Goal: Task Accomplishment & Management: Complete application form

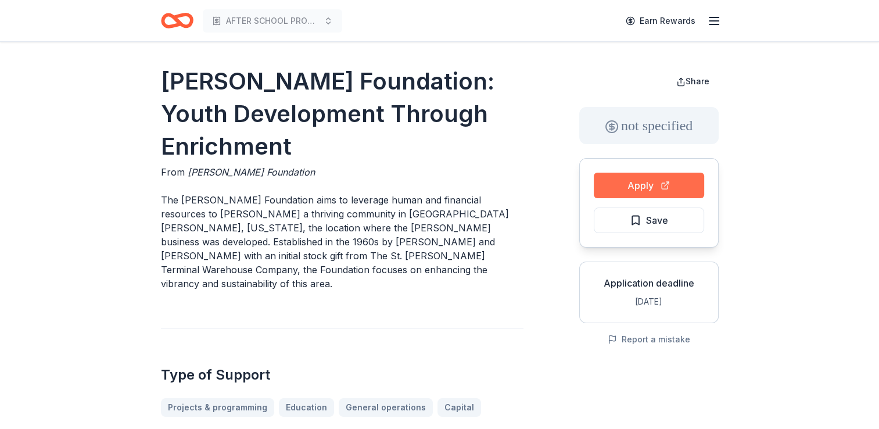
click at [637, 189] on button "Apply" at bounding box center [649, 185] width 110 height 26
click at [711, 18] on icon "button" at bounding box center [714, 21] width 14 height 14
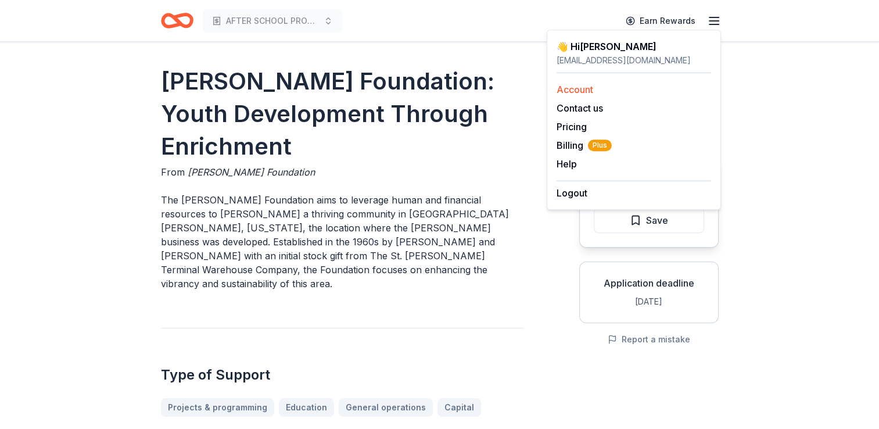
click at [581, 88] on link "Account" at bounding box center [574, 90] width 37 height 12
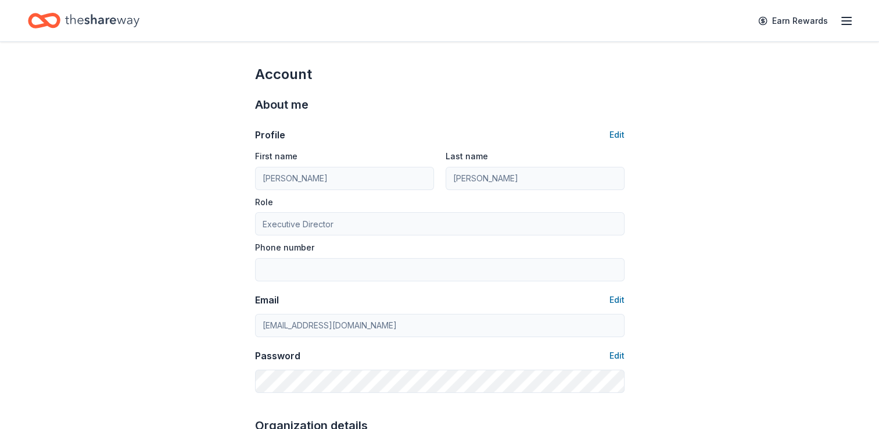
click at [581, 88] on div "About me Profile Edit First name [PERSON_NAME] Last name [PERSON_NAME] Role Exe…" at bounding box center [439, 244] width 369 height 321
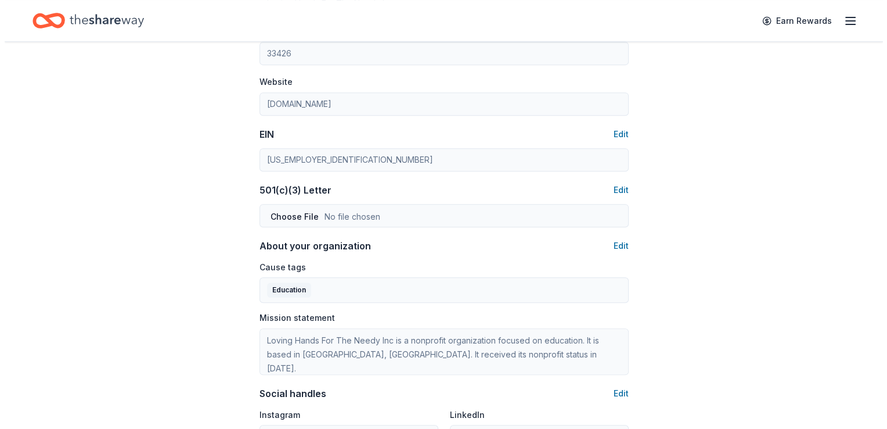
scroll to position [511, 0]
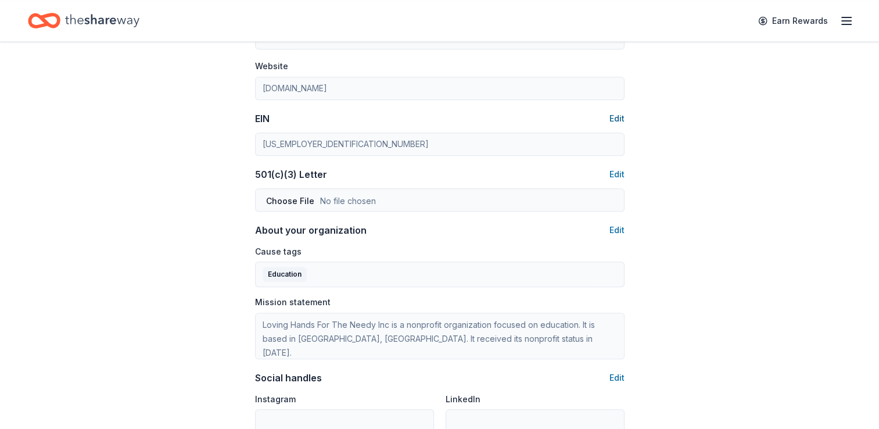
click at [617, 116] on button "Edit" at bounding box center [616, 119] width 15 height 14
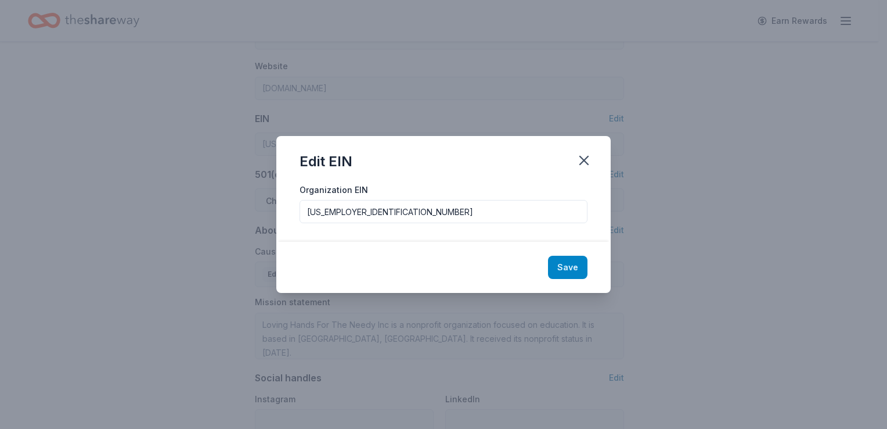
click at [575, 270] on button "Save" at bounding box center [567, 267] width 39 height 23
click at [567, 268] on div "Save" at bounding box center [443, 267] width 335 height 51
click at [585, 157] on icon "button" at bounding box center [584, 160] width 16 height 16
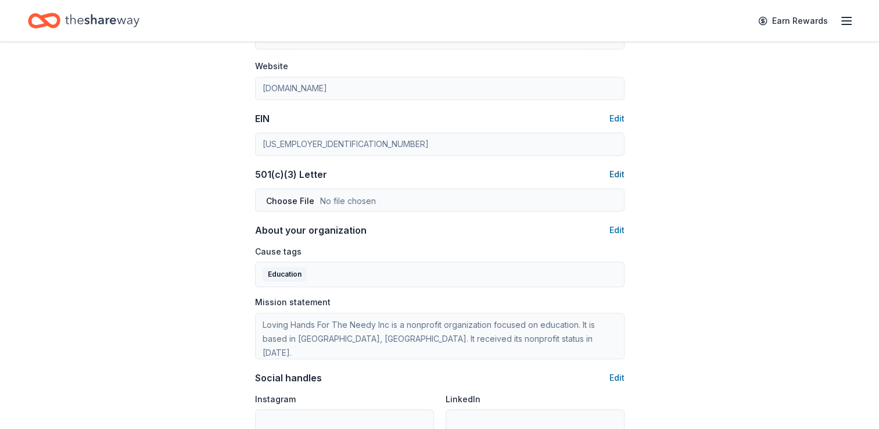
click at [619, 173] on button "Edit" at bounding box center [616, 174] width 15 height 14
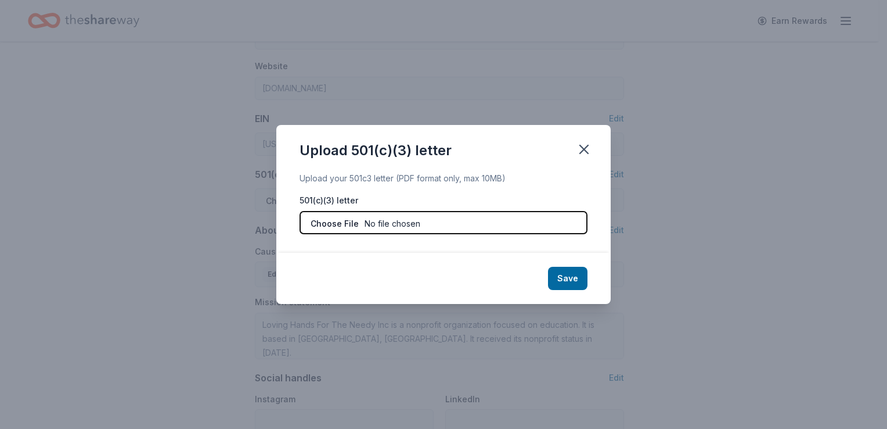
click at [328, 220] on input "file" at bounding box center [444, 222] width 288 height 23
type input "C:\fakepath\501C(3).pdf"
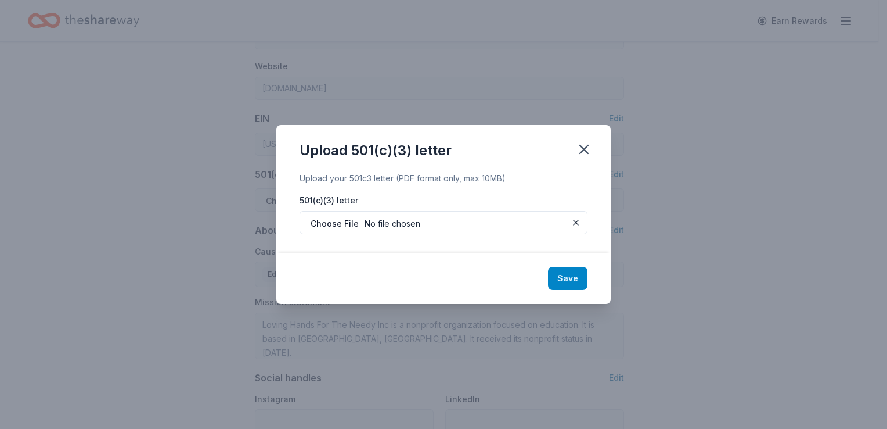
click at [576, 280] on button "Save" at bounding box center [567, 278] width 39 height 23
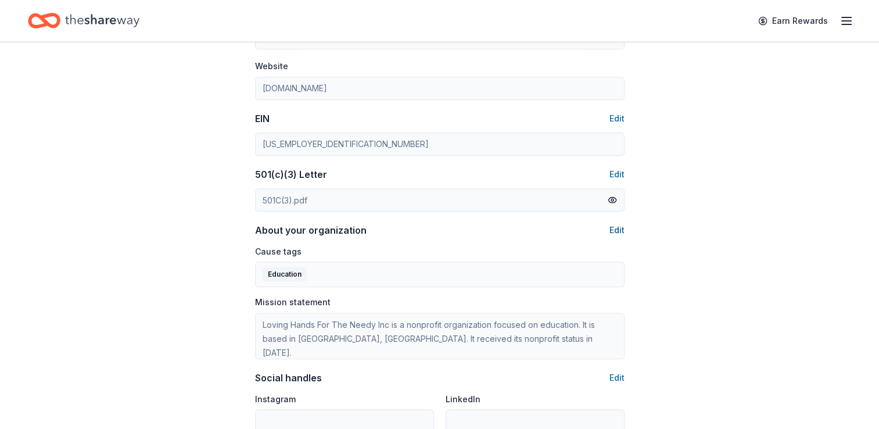
click at [613, 229] on button "Edit" at bounding box center [616, 230] width 15 height 14
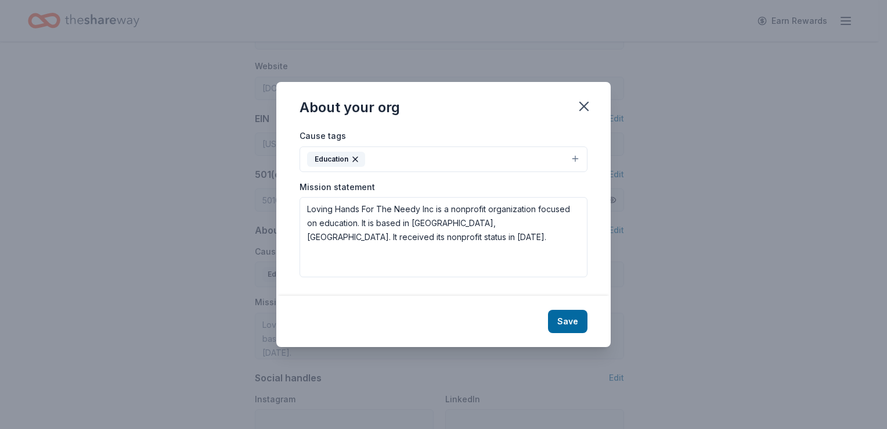
click at [576, 157] on button "Education" at bounding box center [444, 159] width 288 height 26
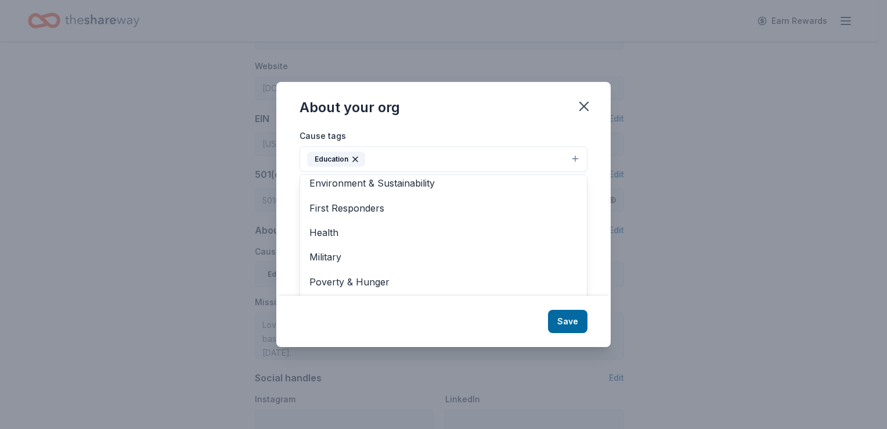
scroll to position [121, 0]
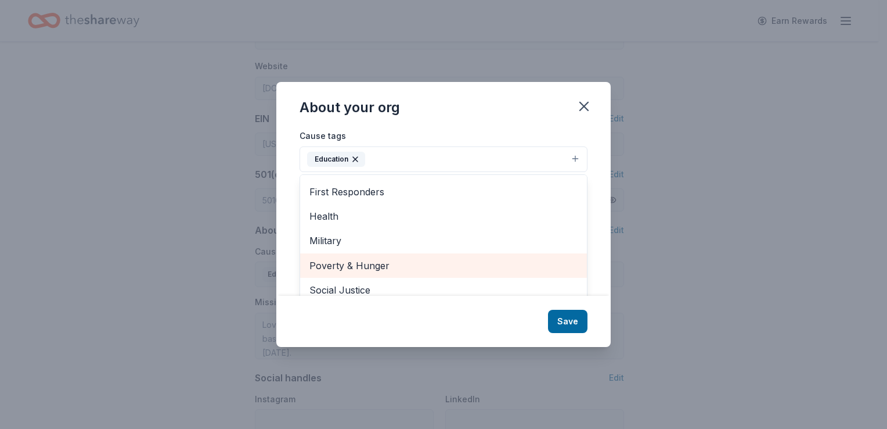
click at [354, 265] on span "Poverty & Hunger" at bounding box center [444, 265] width 268 height 15
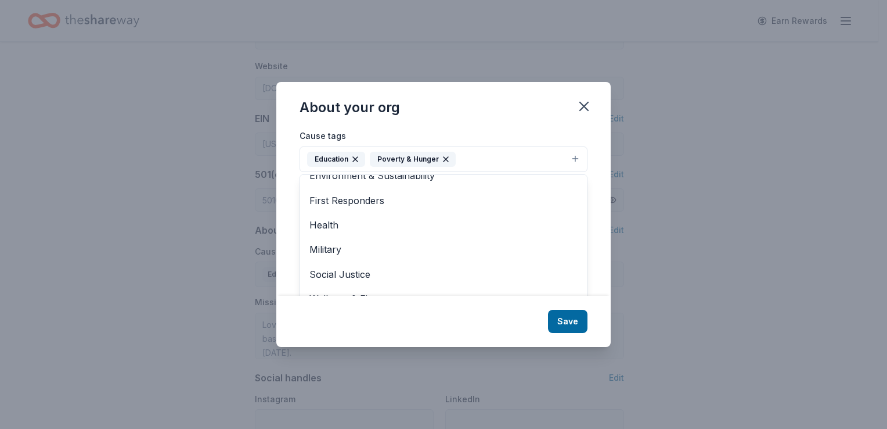
scroll to position [18, 0]
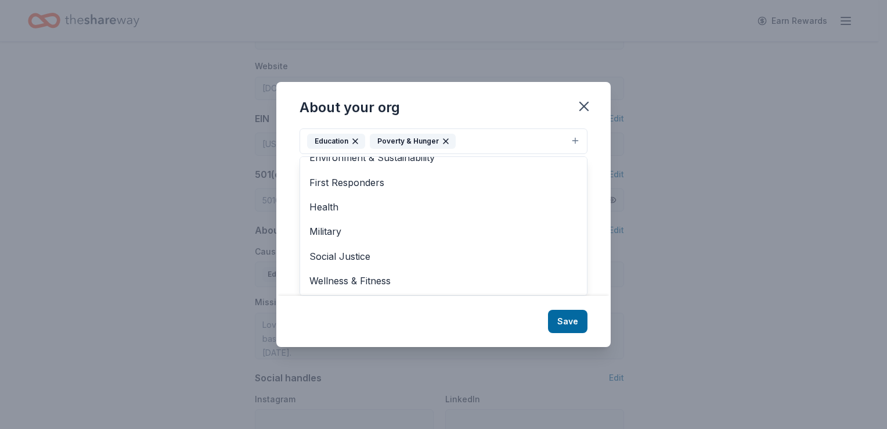
click at [568, 322] on div "About your org Cause tags Education Poverty & Hunger Animals Art & Culture Chil…" at bounding box center [443, 214] width 335 height 265
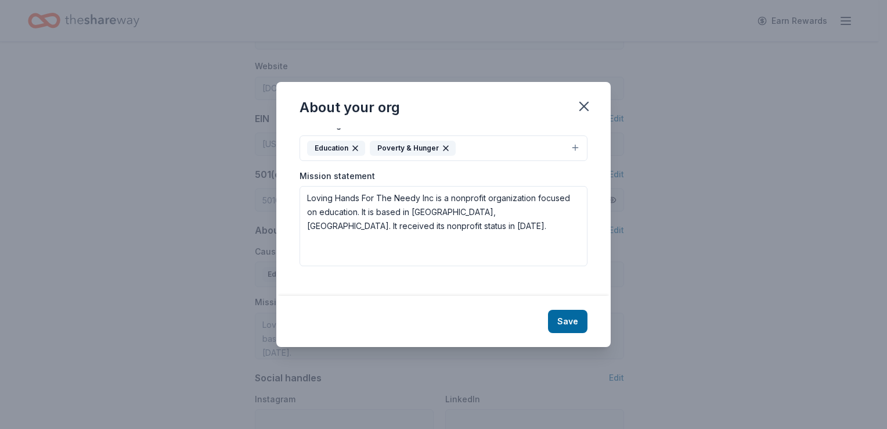
scroll to position [0, 0]
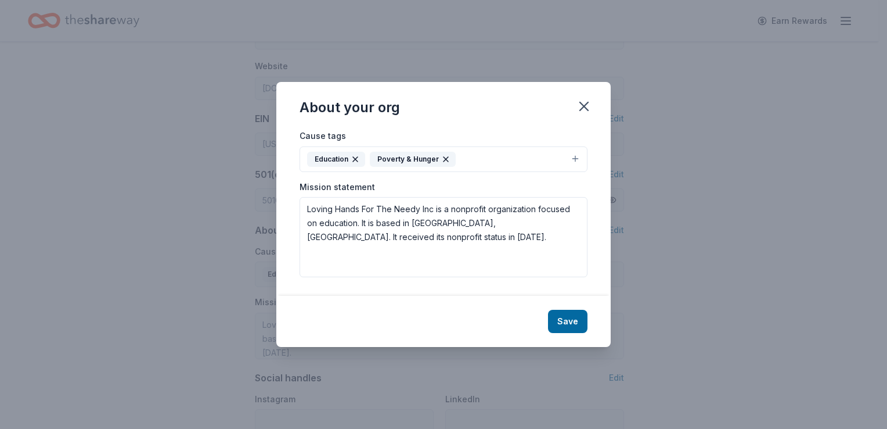
click at [575, 159] on button "Education Poverty & Hunger" at bounding box center [444, 159] width 288 height 26
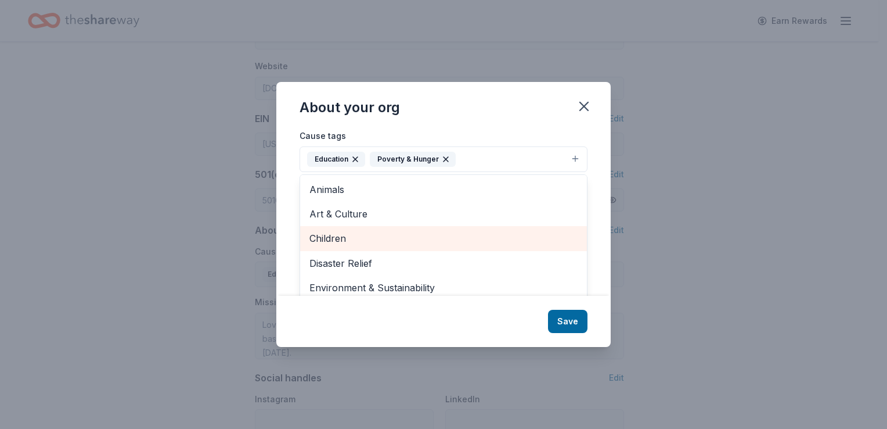
click at [379, 240] on span "Children" at bounding box center [444, 238] width 268 height 15
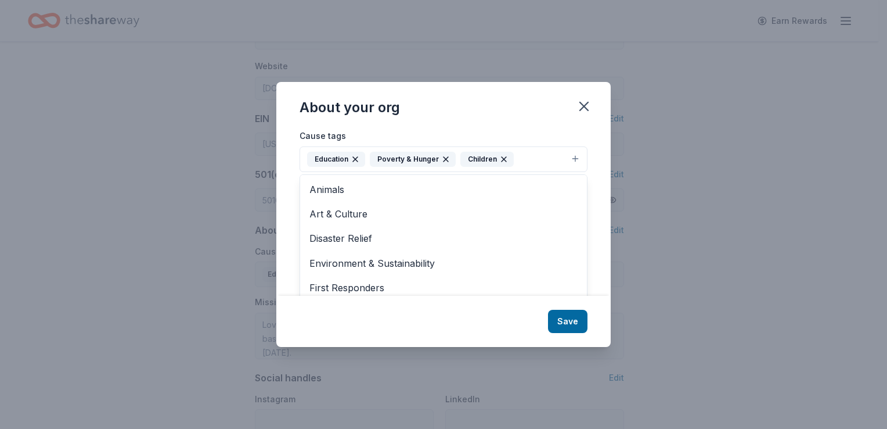
scroll to position [88, 0]
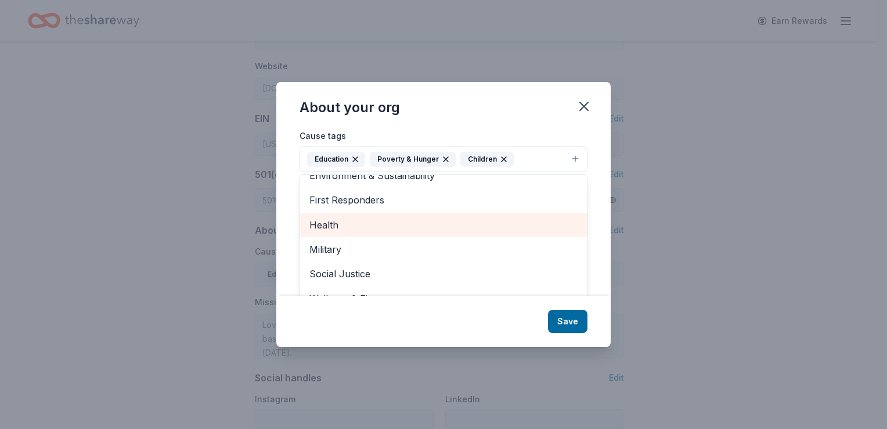
click at [337, 229] on span "Health" at bounding box center [444, 224] width 268 height 15
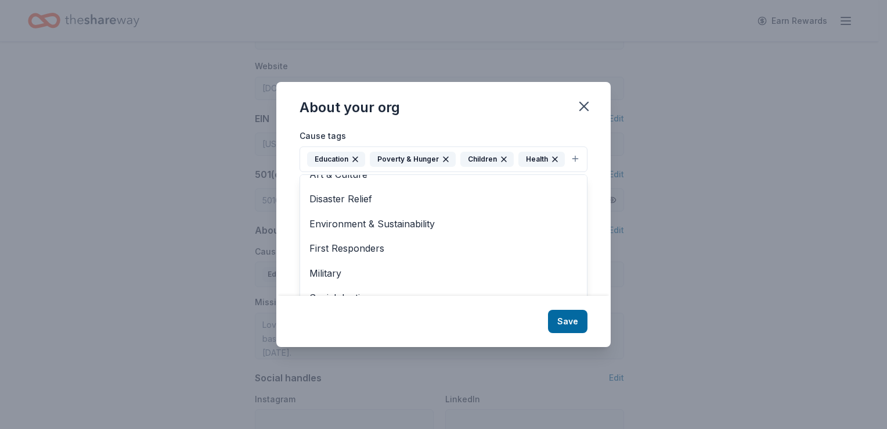
scroll to position [0, 0]
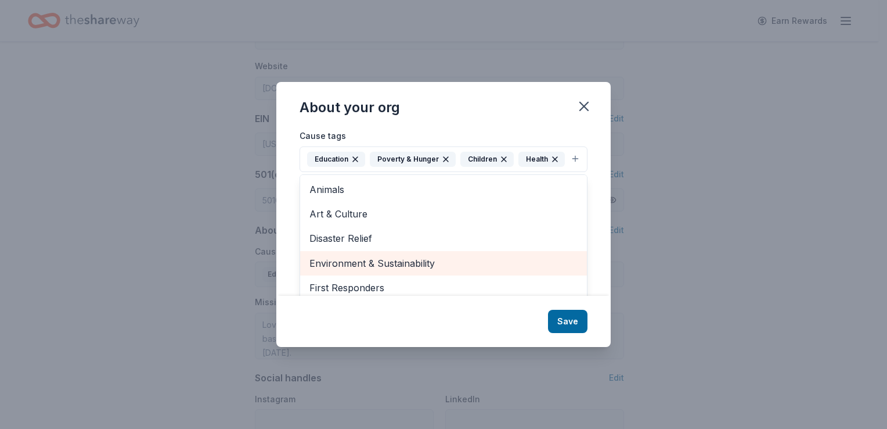
click at [387, 271] on span "Environment & Sustainability" at bounding box center [444, 263] width 268 height 15
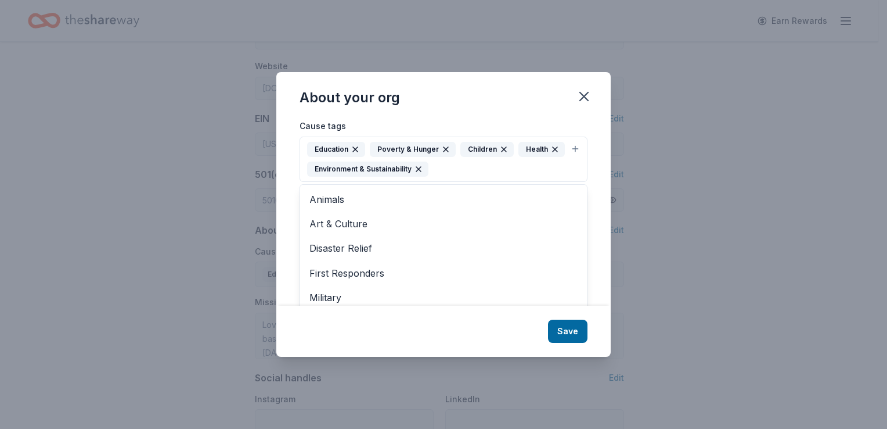
click at [567, 328] on div "About your org Cause tags Education Poverty & Hunger Children Health Environmen…" at bounding box center [443, 214] width 335 height 285
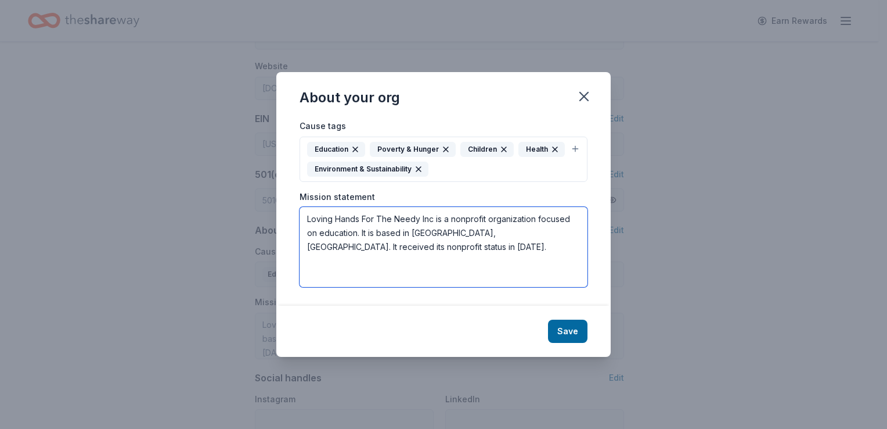
click at [573, 215] on textarea "Loving Hands For The Needy Inc is a nonprofit organization focused on education…" at bounding box center [444, 247] width 288 height 80
click at [355, 233] on textarea "Loving Hands For The Needy Inc is a nonprofit organization focused on education…" at bounding box center [444, 247] width 288 height 80
click at [319, 233] on textarea "Loving Hands For The Needy Inc is a nonprofit organization focused on education…" at bounding box center [444, 247] width 288 height 80
click at [390, 232] on textarea "Loving Hands For The Needy Inc is a nonprofit organization focused on children …" at bounding box center [444, 247] width 288 height 80
click at [438, 261] on textarea "Loving Hands For the Needy Inc is a nonprofit organization focused on children …" at bounding box center [444, 247] width 288 height 80
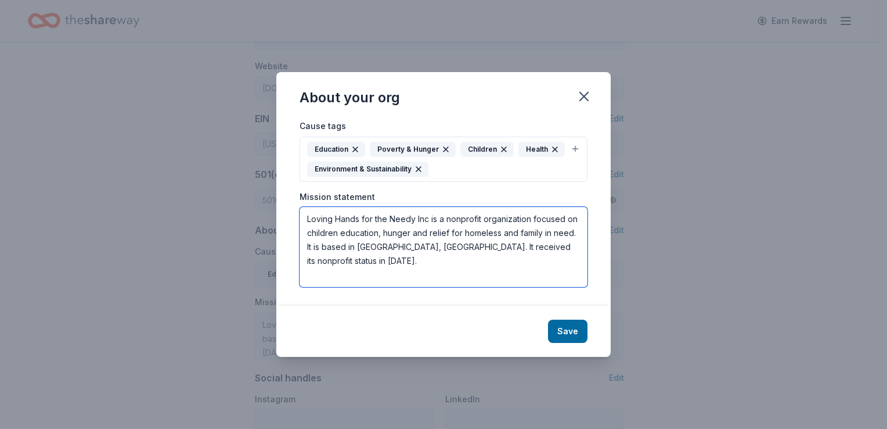
click at [344, 264] on textarea "Loving Hands for the Needy Inc is a nonprofit organization focused on children …" at bounding box center [444, 247] width 288 height 80
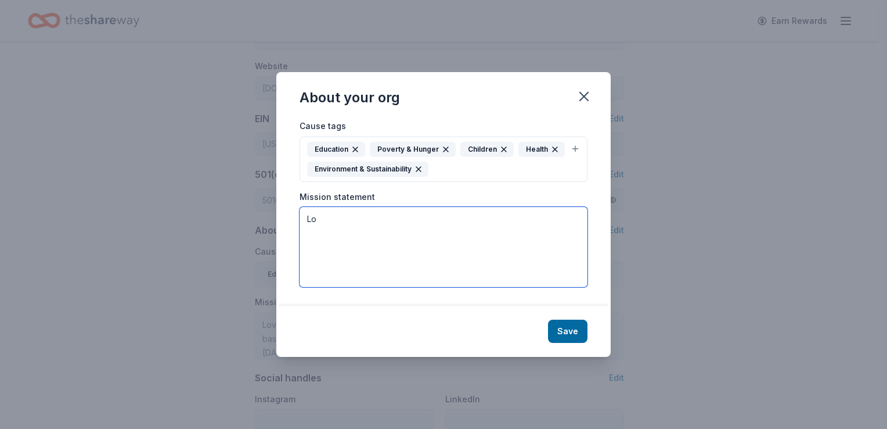
type textarea "L"
paste textarea "Loving Hands for the Needy Mission exemplifies the transformative power of comp…"
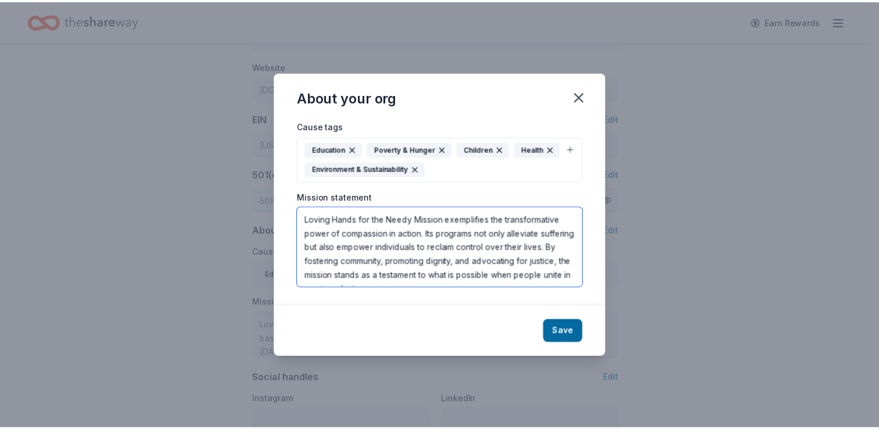
scroll to position [14, 0]
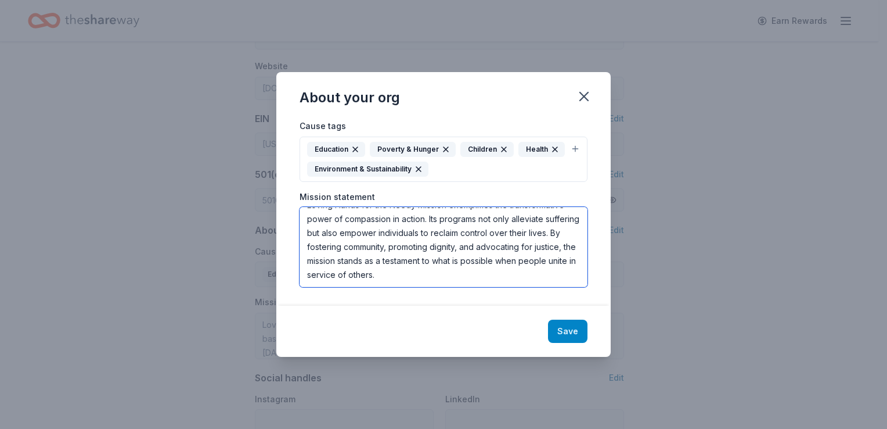
type textarea "Loving Hands for the Needy Mission exemplifies the transformative power of comp…"
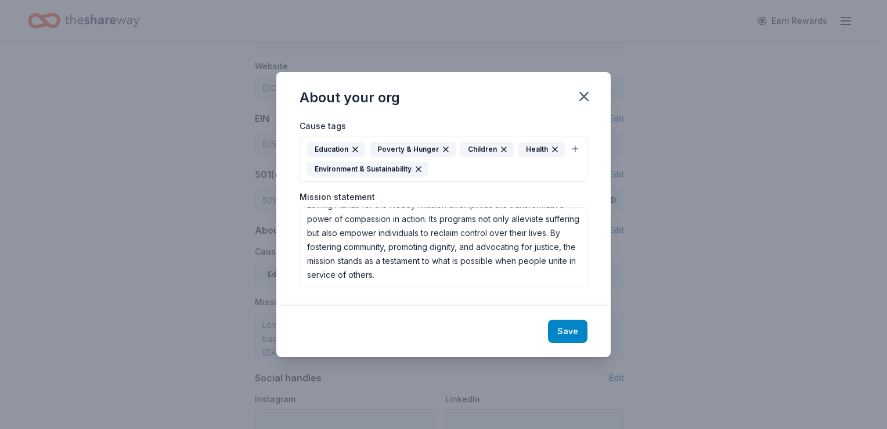
click at [569, 329] on button "Save" at bounding box center [567, 330] width 39 height 23
type textarea "Loving Hands for the Needy Mission exemplifies the transformative power of comp…"
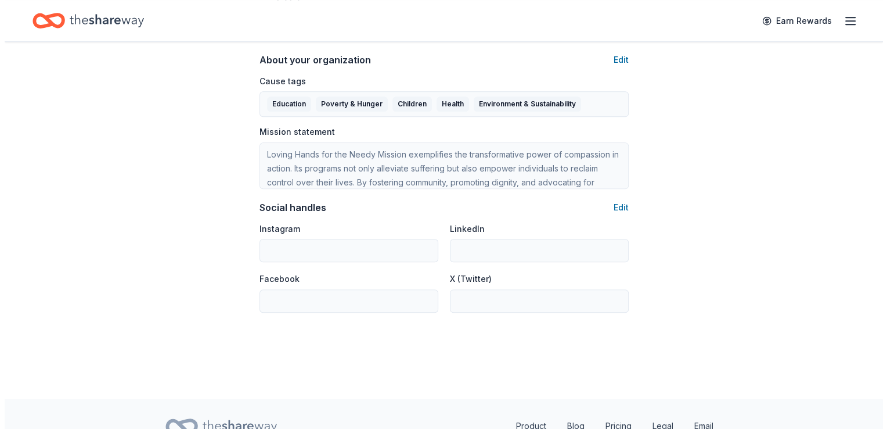
scroll to position [735, 0]
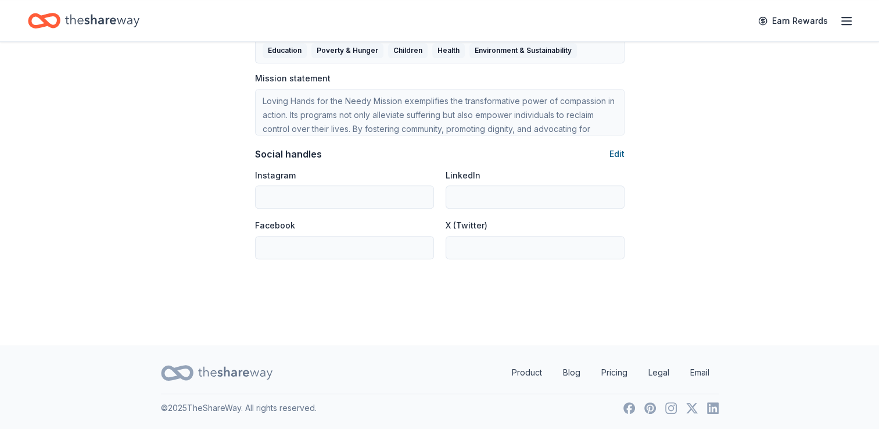
click at [613, 153] on button "Edit" at bounding box center [616, 154] width 15 height 14
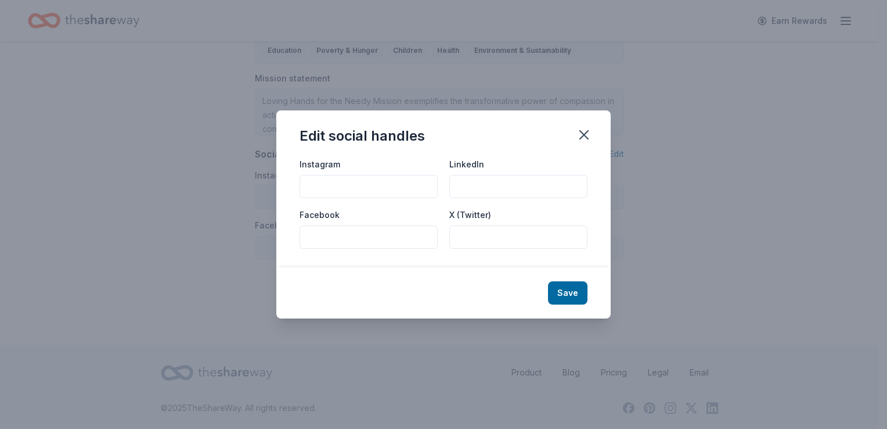
click at [361, 187] on input "Instagram" at bounding box center [369, 186] width 138 height 23
type input "www.Instagram.com/lovefortheneeddy"
click at [316, 238] on input "Facebook" at bounding box center [369, 236] width 138 height 23
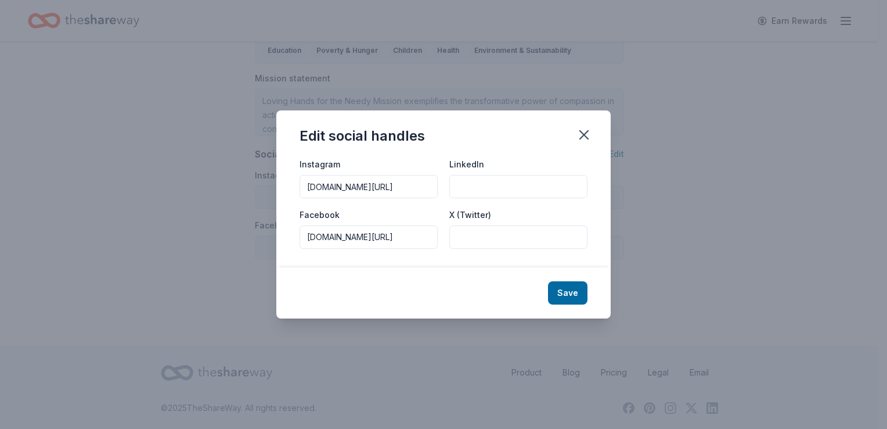
type input "www.facebook.com/lovinghandsfortheneedy"
click at [490, 192] on input "LinkedIn" at bounding box center [519, 186] width 138 height 23
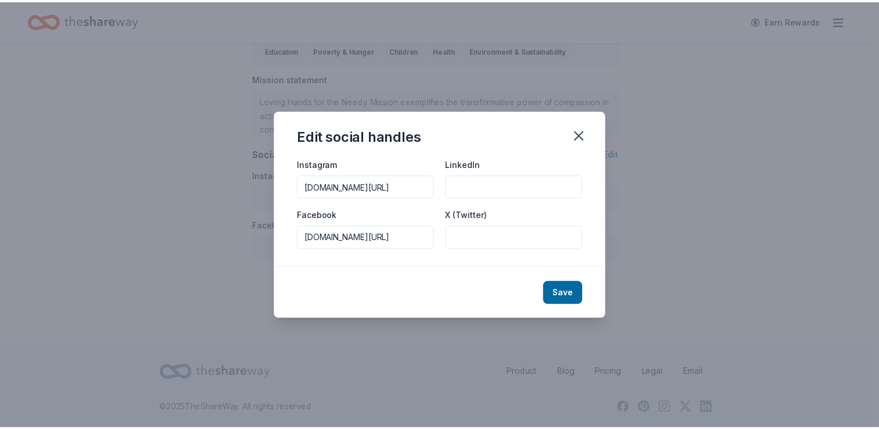
scroll to position [0, 0]
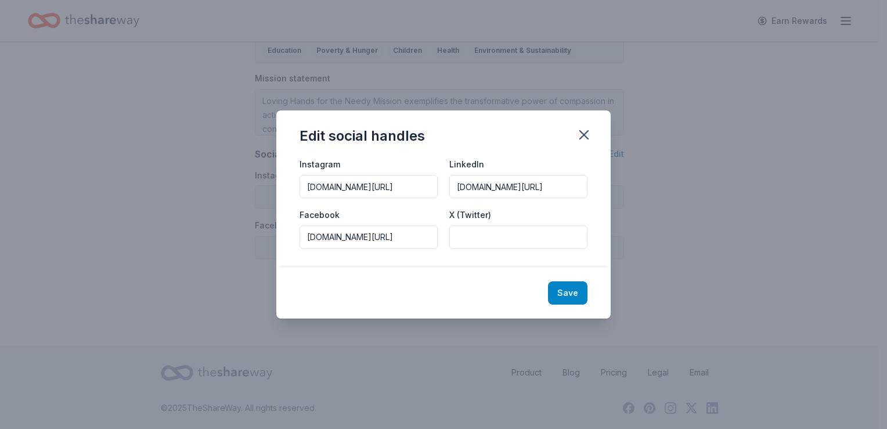
type input "www.LinkedIn.com/lovinghands"
click at [567, 293] on button "Save" at bounding box center [567, 292] width 39 height 23
type input "www.Instagram.com/lovefortheneeddy"
type input "www.LinkedIn.com/lovinghands"
type input "www.facebook.com/lovinghandsfortheneedy"
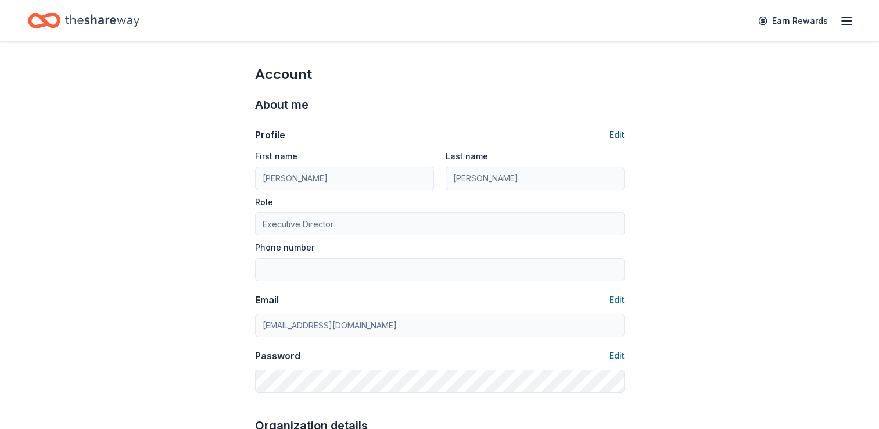
click at [620, 130] on button "Edit" at bounding box center [616, 135] width 15 height 14
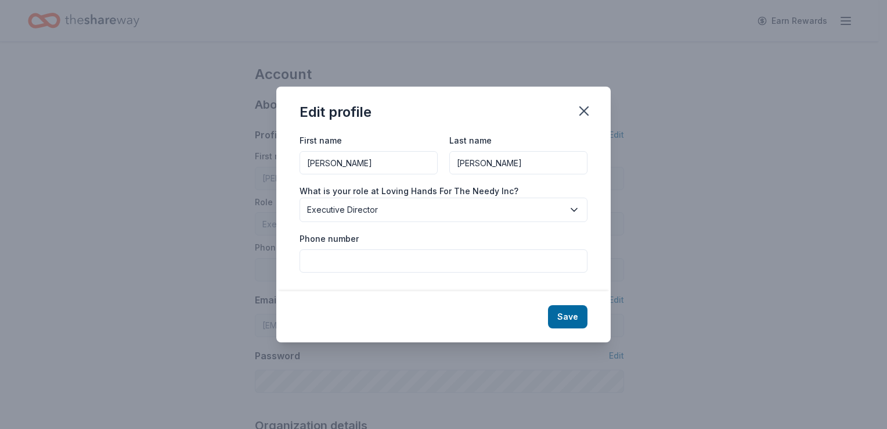
click at [357, 267] on input "Phone number" at bounding box center [444, 260] width 288 height 23
type input "5613055268"
click at [566, 318] on button "Save" at bounding box center [567, 316] width 39 height 23
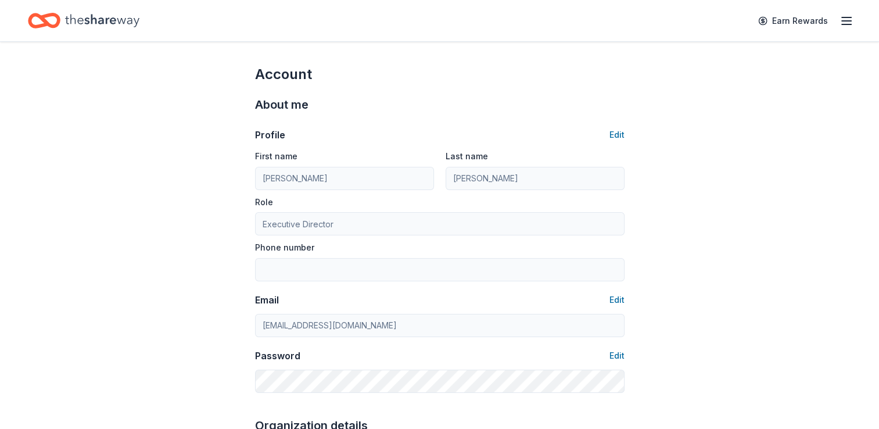
type input "5613055268"
click at [618, 357] on button "Edit" at bounding box center [616, 355] width 15 height 14
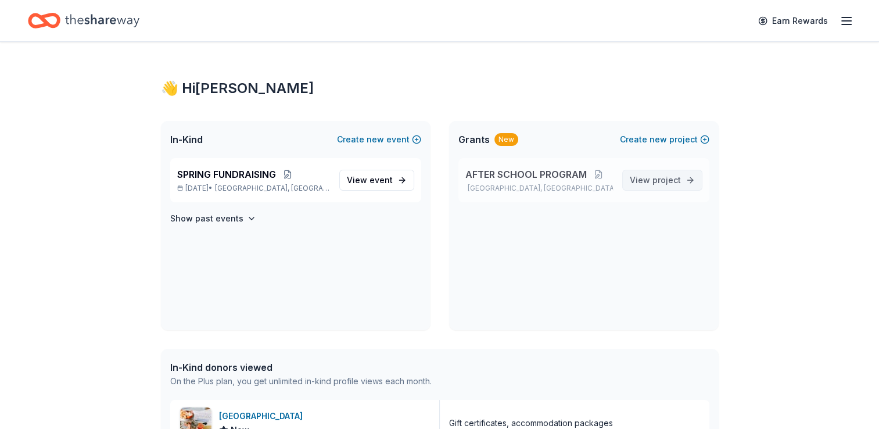
click at [663, 180] on span "project" at bounding box center [666, 180] width 28 height 10
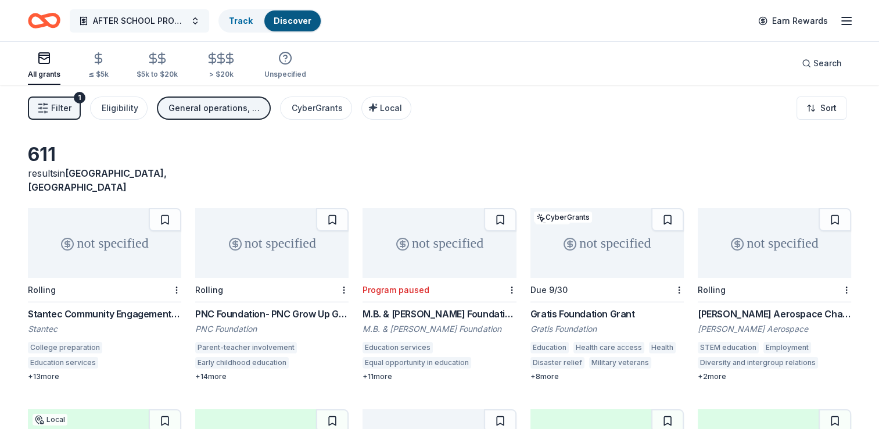
click at [190, 22] on button "AFTER SCHOOL PROGRAM" at bounding box center [139, 20] width 139 height 23
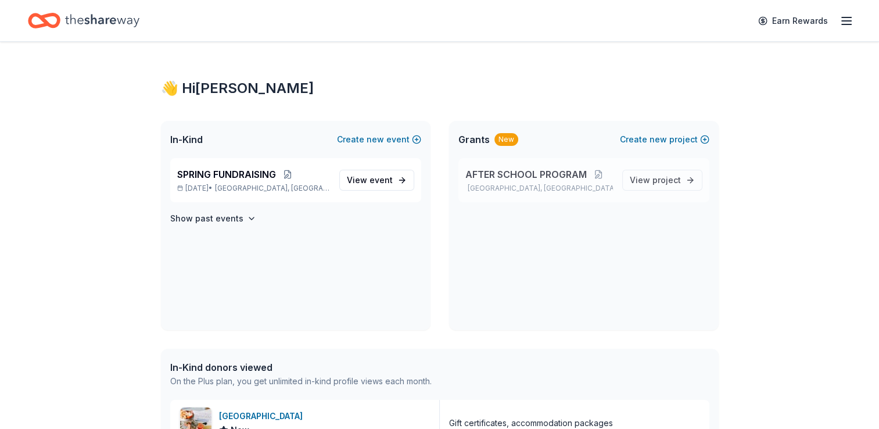
click at [504, 175] on span "AFTER SCHOOL PROGRAM" at bounding box center [525, 174] width 121 height 14
click at [652, 138] on span "new" at bounding box center [657, 139] width 17 height 14
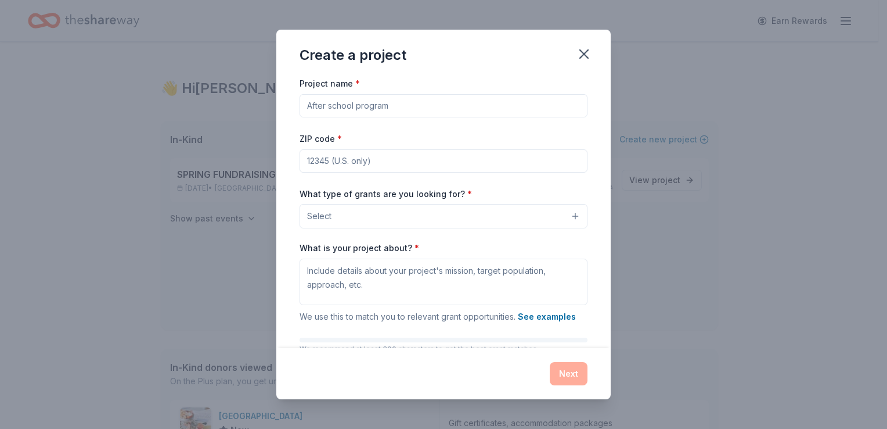
click at [475, 104] on input "Project name *" at bounding box center [444, 105] width 288 height 23
type input "FOOD PANTRY GRANT"
click at [342, 161] on input "33426" at bounding box center [444, 160] width 288 height 23
type input "33426"
click at [688, 225] on div "Create a project Project name * FOOD PANTRY GRANT ZIP code * 33426 What type of…" at bounding box center [443, 214] width 887 height 429
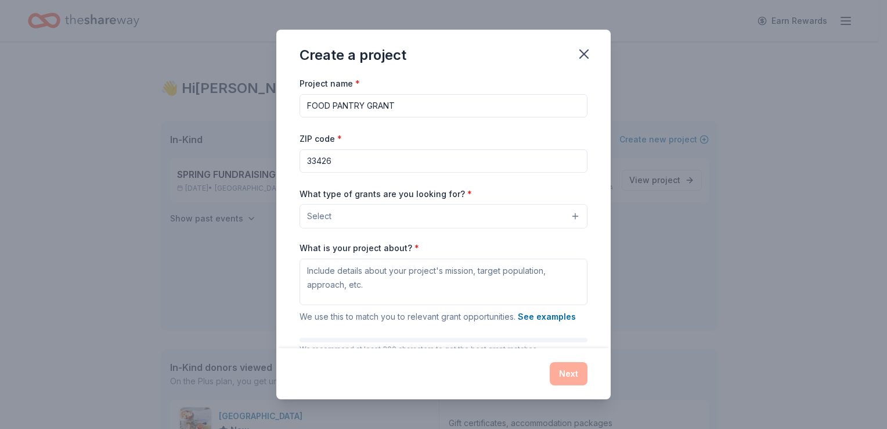
click at [566, 215] on button "Select" at bounding box center [444, 216] width 288 height 24
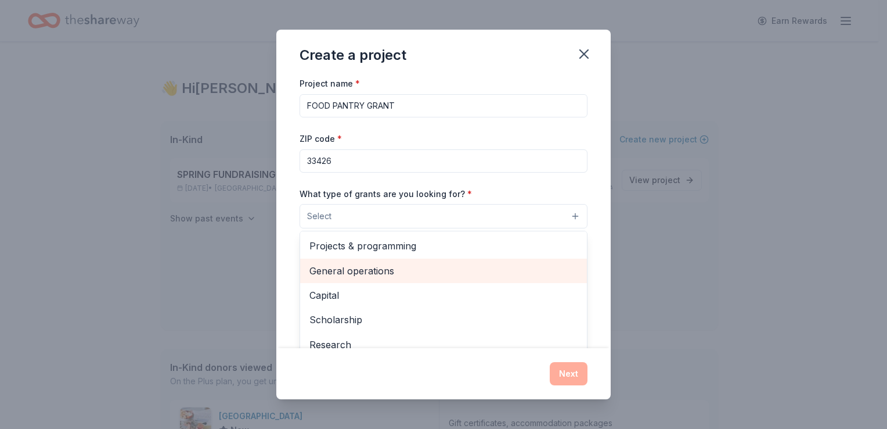
click at [381, 268] on span "General operations" at bounding box center [444, 270] width 268 height 15
click at [330, 271] on span "Capital" at bounding box center [444, 271] width 268 height 15
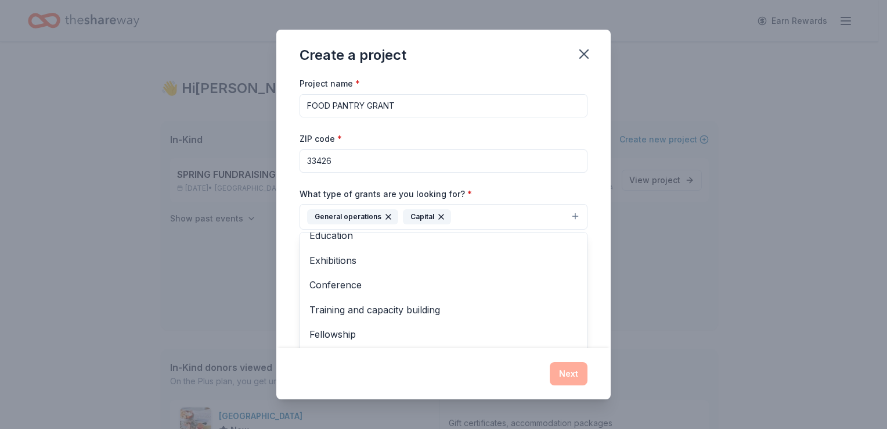
scroll to position [88, 0]
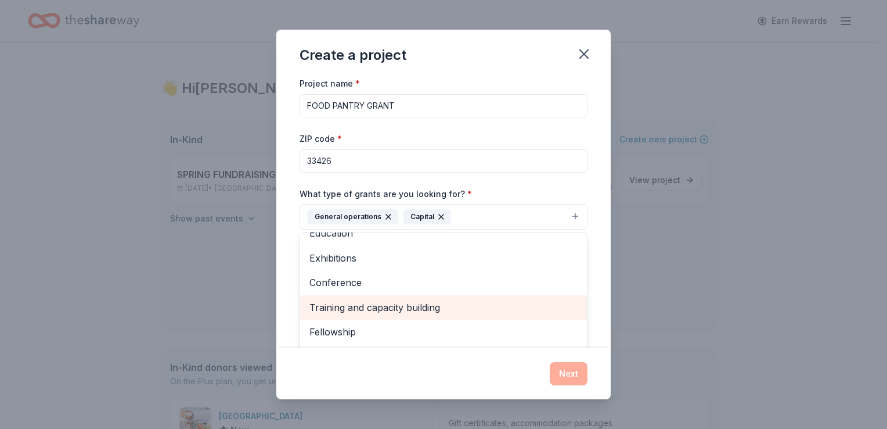
click at [397, 305] on span "Training and capacity building" at bounding box center [444, 307] width 268 height 15
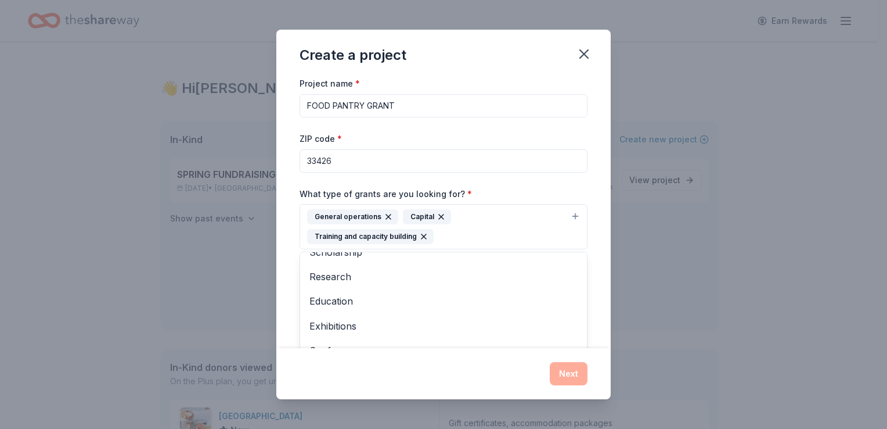
scroll to position [0, 0]
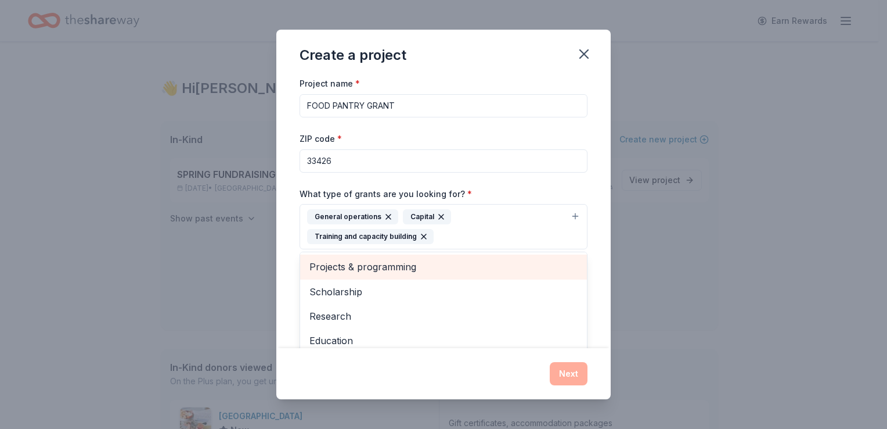
click at [392, 267] on span "Projects & programming" at bounding box center [444, 266] width 268 height 15
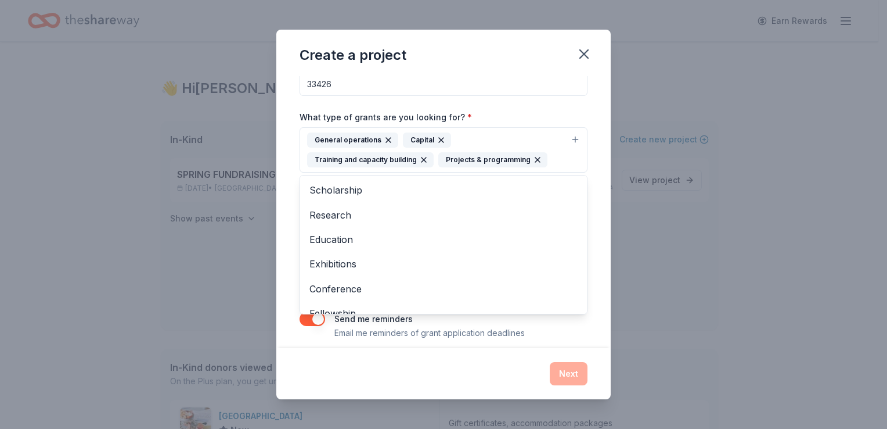
scroll to position [86, 0]
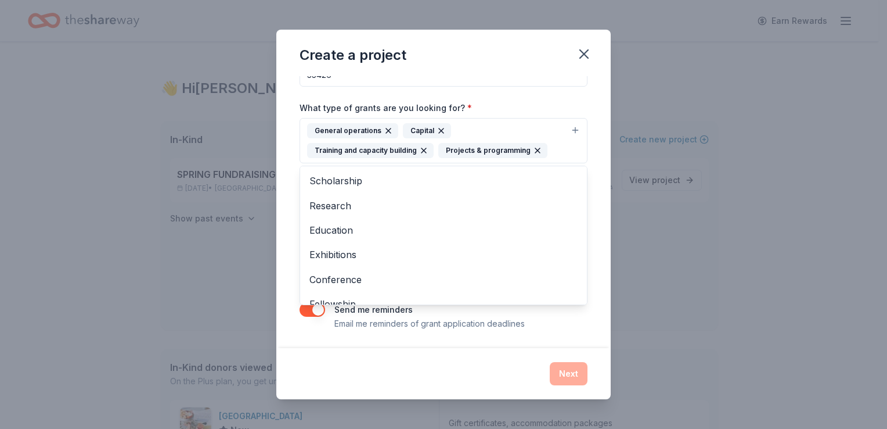
click at [573, 318] on div "Project name * FOOD PANTRY GRANT ZIP code * 33426 What type of grants are you l…" at bounding box center [444, 160] width 288 height 340
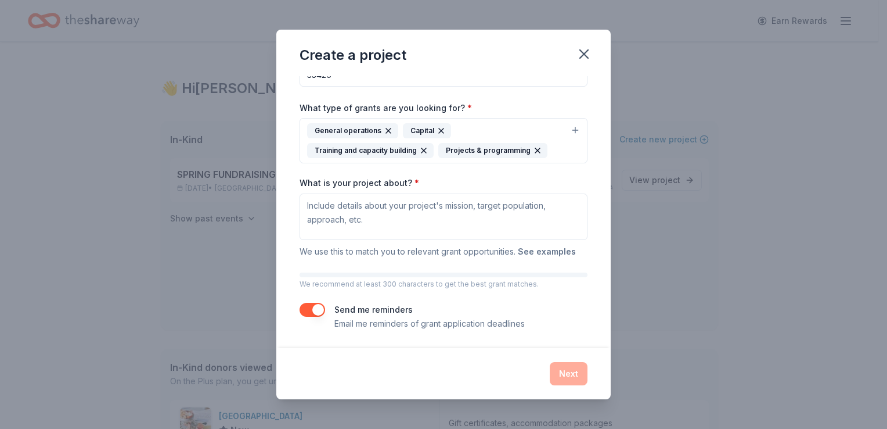
click at [540, 249] on button "See examples" at bounding box center [547, 251] width 58 height 14
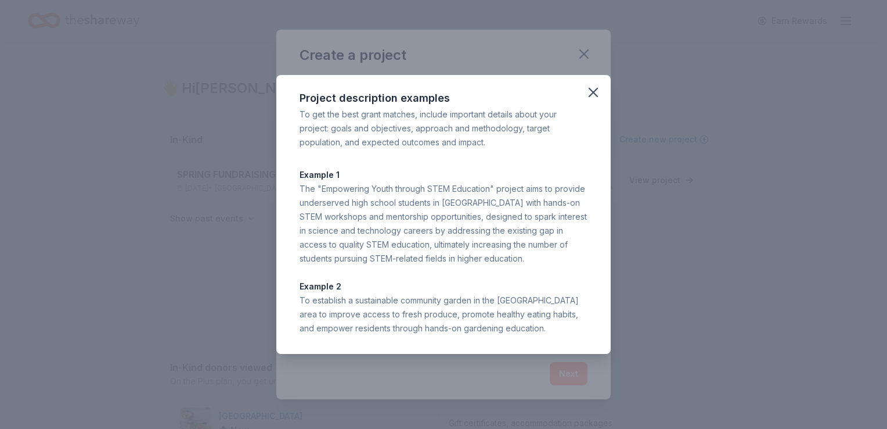
click at [544, 332] on div "To establish a sustainable community garden in the Phoenix food desert area to …" at bounding box center [444, 314] width 288 height 42
drag, startPoint x: 544, startPoint y: 332, endPoint x: 290, endPoint y: 303, distance: 255.5
click at [290, 303] on div "Project description examples To get the best grant matches, include important d…" at bounding box center [443, 214] width 335 height 279
copy div "To establish a sustainable community garden in the Phoenix food desert area to …"
click at [595, 89] on icon "button" at bounding box center [593, 92] width 8 height 8
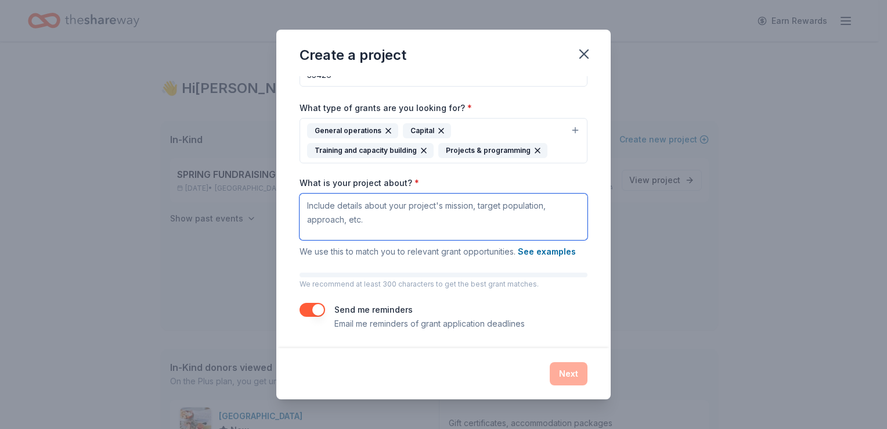
click at [391, 220] on textarea "What is your project about? *" at bounding box center [444, 216] width 288 height 46
paste textarea "To establish a sustainable community garden in the Phoenix food desert area to …"
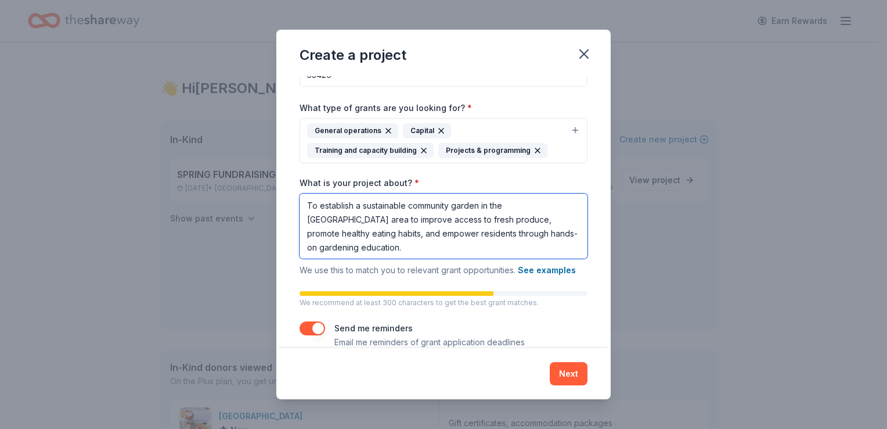
click at [480, 204] on textarea "To establish a sustainable community garden in the Phoenix food desert area to …" at bounding box center [444, 225] width 288 height 65
click at [558, 203] on textarea "To establish a sustainable community Food Pantry in the Phoenix food desert are…" at bounding box center [444, 225] width 288 height 65
click at [474, 219] on textarea "To establish a sustainable community Food Pantry in the Malden, Massachusetts A…" at bounding box center [444, 225] width 288 height 65
click at [429, 218] on textarea "To establish a sustainable community Food Pantry in the Malden, Massachusetts A…" at bounding box center [444, 225] width 288 height 65
click at [495, 217] on textarea "To establish a sustainable community Food Pantry in the Malden, Massachusetts A…" at bounding box center [444, 225] width 288 height 65
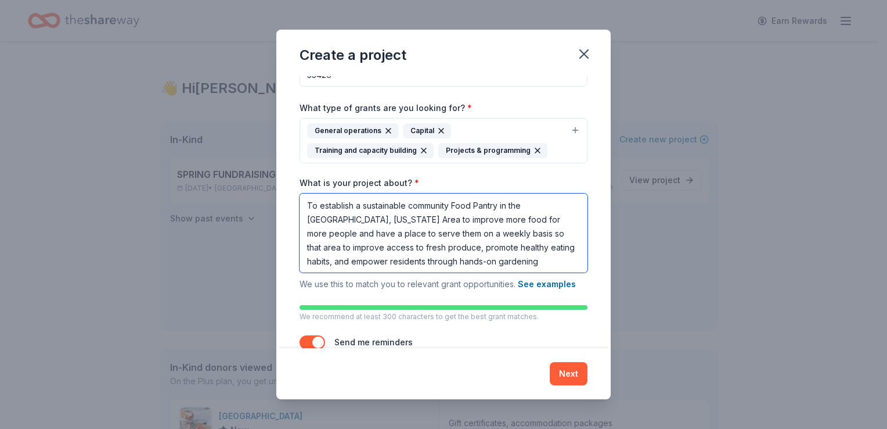
click at [337, 247] on textarea "To establish a sustainable community Food Pantry in the Malden, Massachusetts A…" at bounding box center [444, 232] width 288 height 79
click at [493, 259] on textarea "To establish a sustainable community Food Pantry in the Malden, Massachusetts A…" at bounding box center [444, 232] width 288 height 79
click at [556, 258] on textarea "To establish a sustainable community Food Pantry in the Malden, Massachusetts A…" at bounding box center [444, 232] width 288 height 79
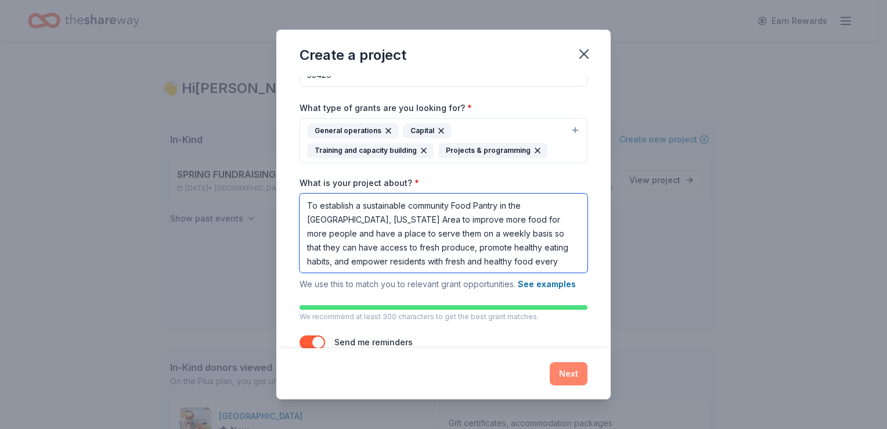
type textarea "To establish a sustainable community Food Pantry in the Malden, Massachusetts A…"
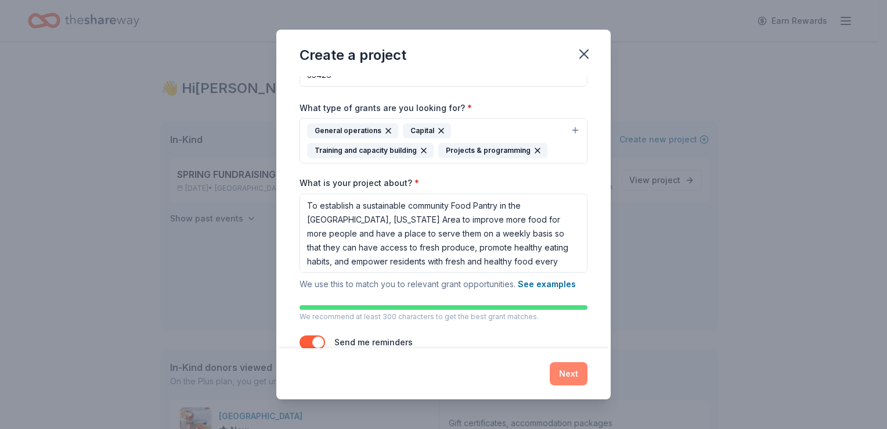
click at [568, 373] on button "Next" at bounding box center [569, 373] width 38 height 23
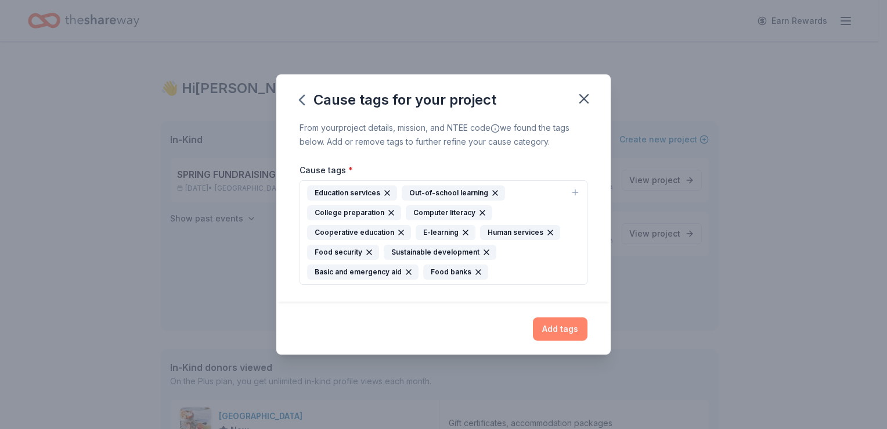
click at [559, 330] on button "Add tags" at bounding box center [560, 328] width 55 height 23
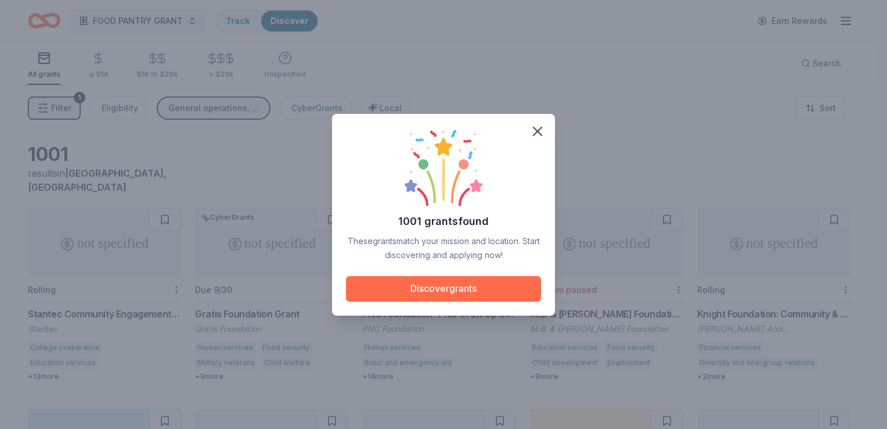
click at [439, 288] on button "Discover grants" at bounding box center [443, 289] width 195 height 26
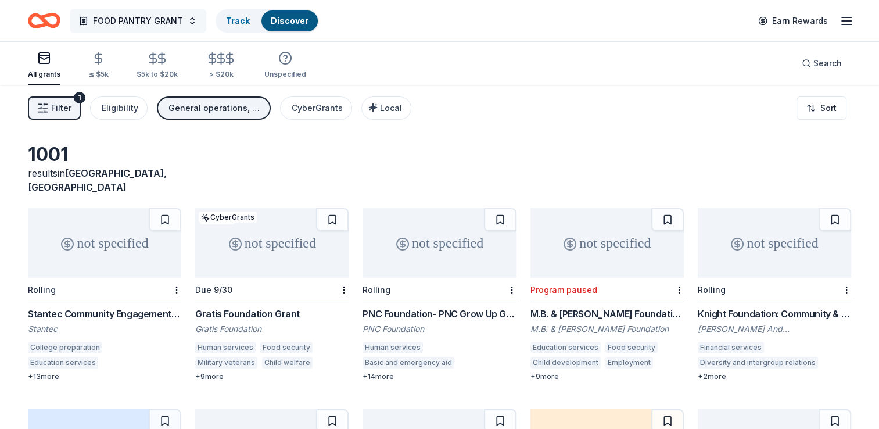
click at [143, 16] on span "FOOD PANTRY GRANT" at bounding box center [138, 21] width 90 height 14
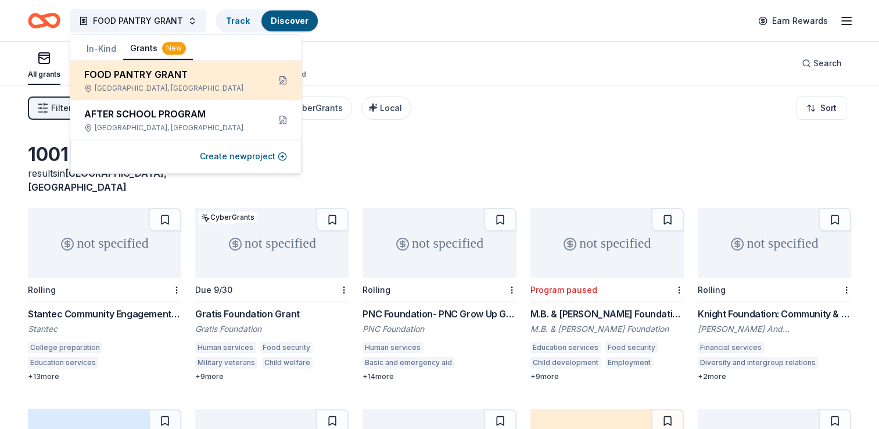
click at [106, 78] on div "FOOD PANTRY GRANT" at bounding box center [171, 74] width 175 height 14
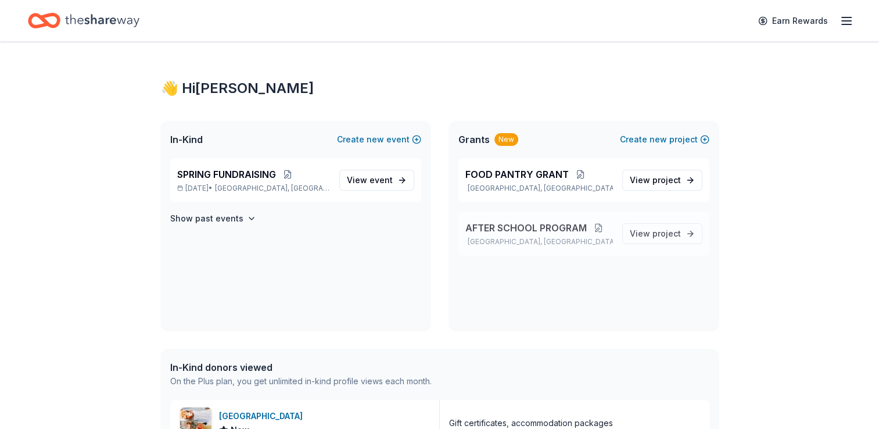
click at [599, 225] on button at bounding box center [598, 227] width 23 height 9
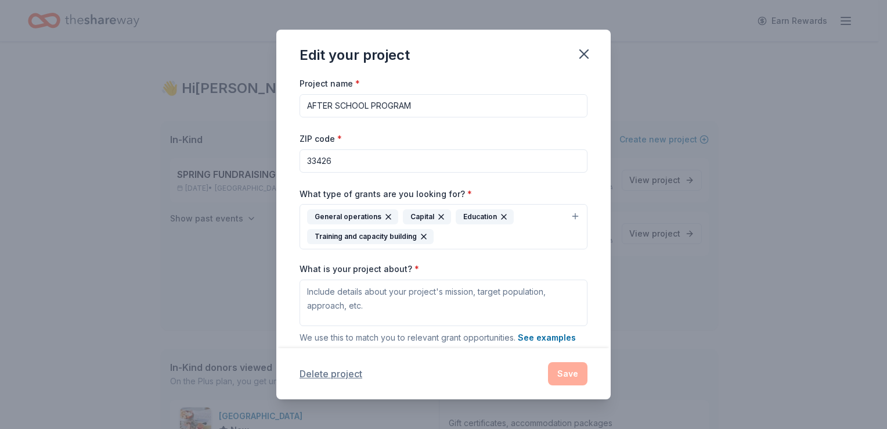
click at [332, 373] on button "Delete project" at bounding box center [331, 373] width 63 height 14
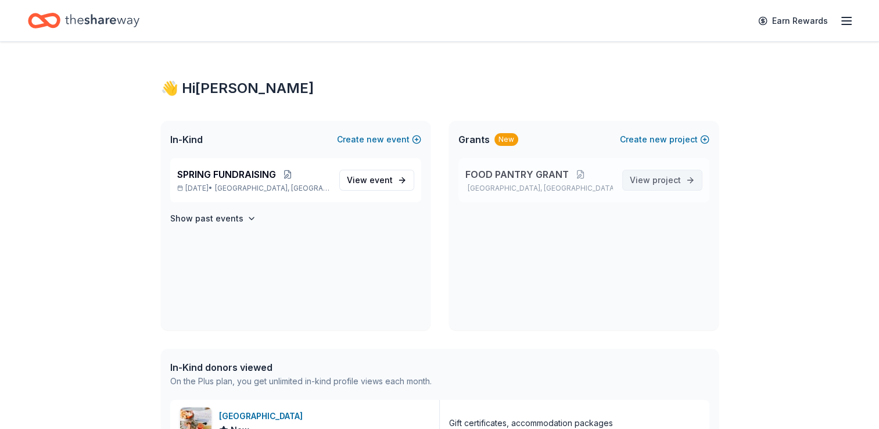
click at [652, 182] on span "View project" at bounding box center [655, 180] width 51 height 14
click at [369, 181] on span "View event" at bounding box center [370, 180] width 46 height 14
click at [383, 138] on span "new" at bounding box center [374, 139] width 17 height 14
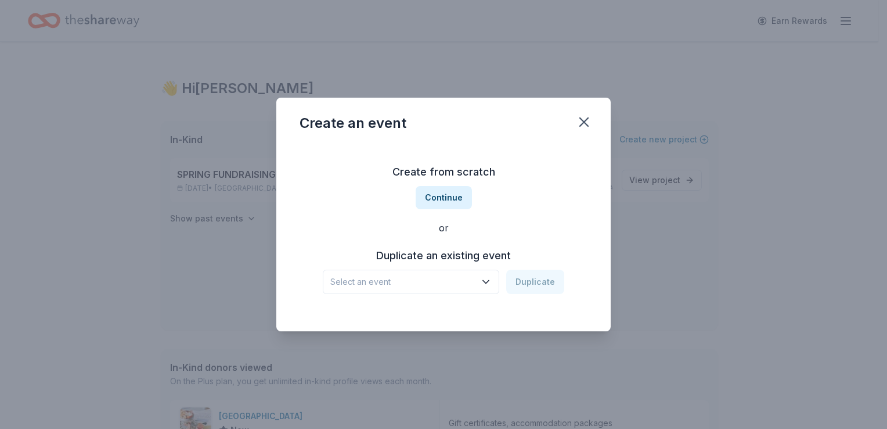
click at [490, 280] on icon "button" at bounding box center [486, 282] width 12 height 12
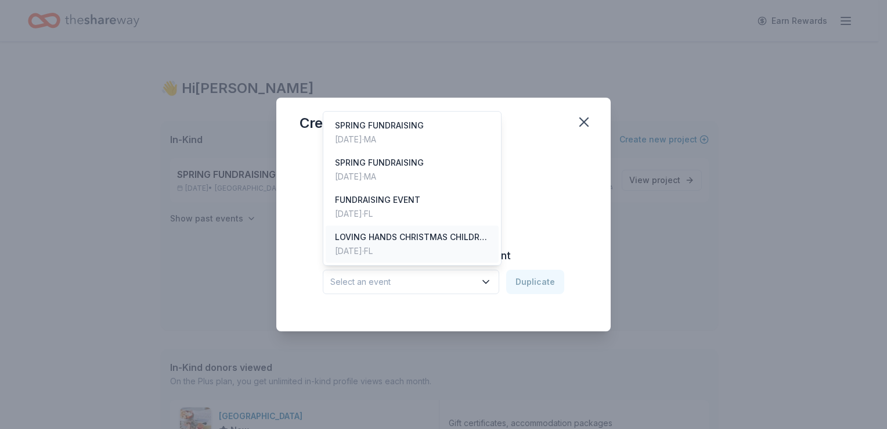
click at [457, 234] on div "LOVING HANDS CHRISTMAS CHILDREN GIVE AWAY" at bounding box center [412, 237] width 154 height 14
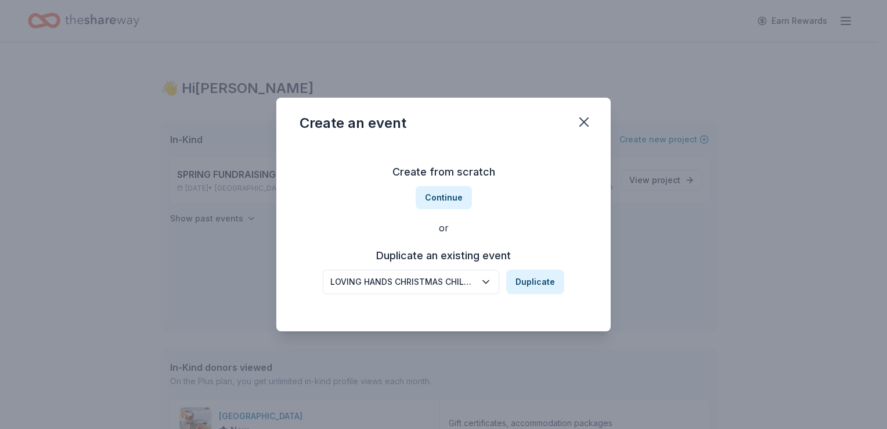
click at [489, 281] on icon "button" at bounding box center [486, 282] width 6 height 3
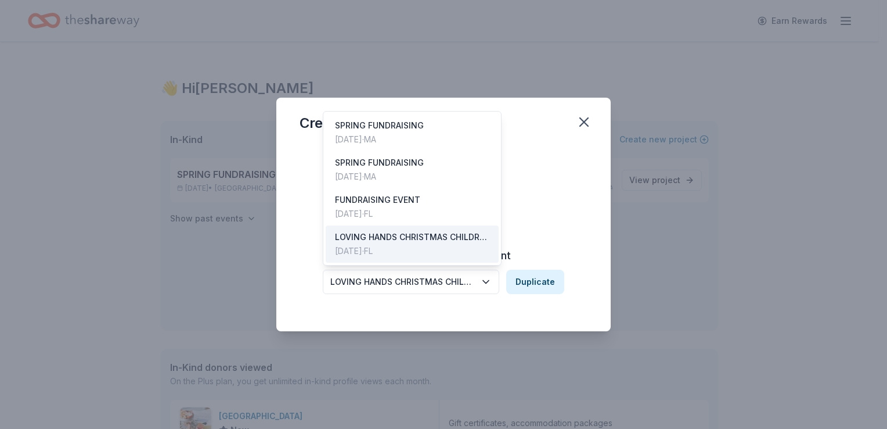
click at [537, 227] on div "Create from scratch Continue or Duplicate an existing event LOVING HANDS CHRIST…" at bounding box center [444, 228] width 288 height 168
click at [490, 280] on icon "button" at bounding box center [486, 282] width 12 height 12
click at [585, 124] on div "Create an event Create from scratch Continue or Duplicate an existing event LOV…" at bounding box center [443, 214] width 335 height 233
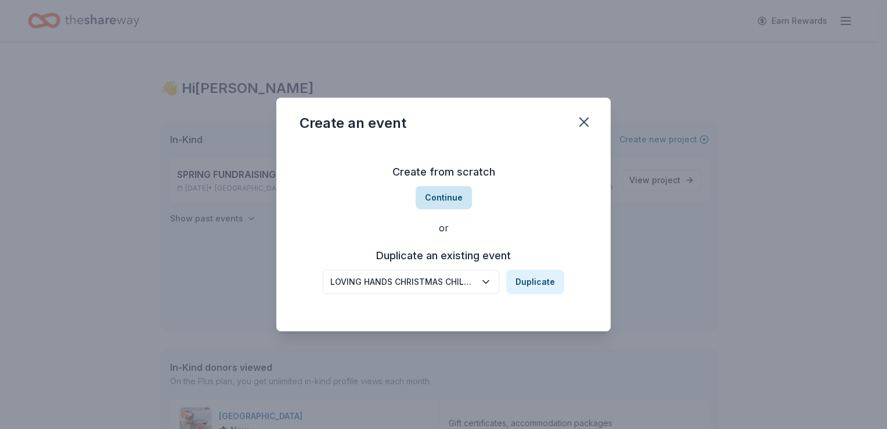
click at [449, 195] on button "Continue" at bounding box center [444, 197] width 56 height 23
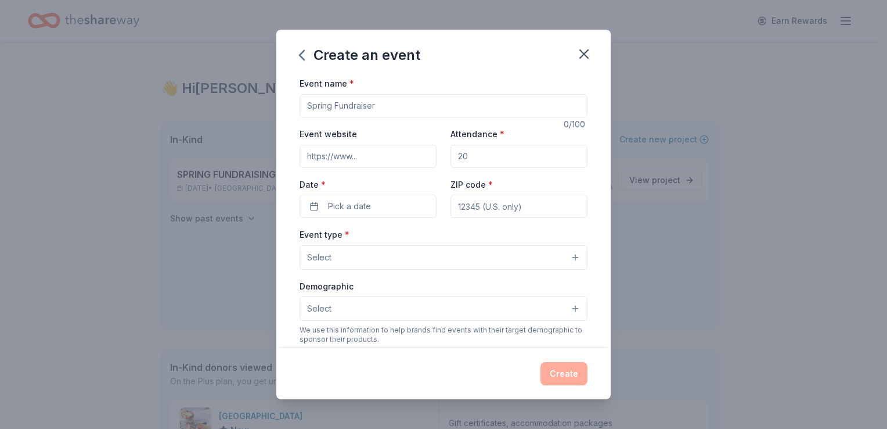
drag, startPoint x: 449, startPoint y: 195, endPoint x: 390, endPoint y: 172, distance: 62.7
click at [390, 172] on div "Event website Attendance * Date * Pick a date ZIP code *" at bounding box center [444, 172] width 288 height 91
click at [390, 103] on input "Event name *" at bounding box center [444, 105] width 288 height 23
type input "CHRISTMAS EVENT FOR CHILDREN"
click at [469, 154] on input "Attendance *" at bounding box center [519, 156] width 137 height 23
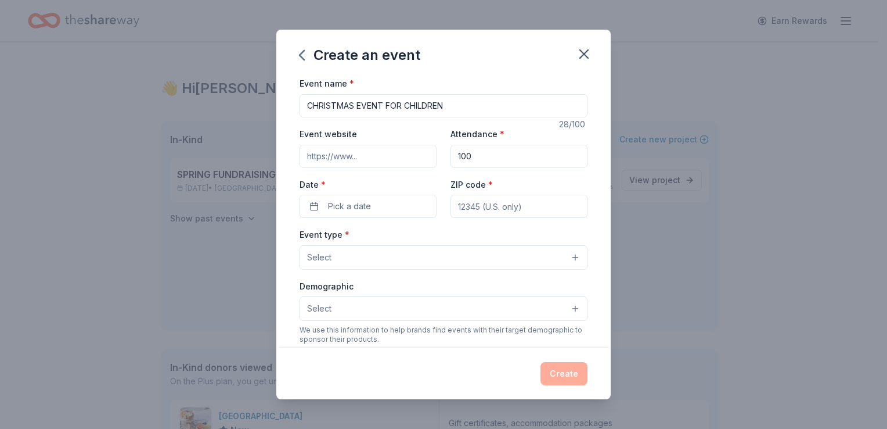
type input "100"
click at [369, 154] on input "Event website" at bounding box center [368, 156] width 137 height 23
click at [582, 228] on div "Event name * CHRISTMAS EVENT FOR CHILDREN 28 /100 Event website Attendance * 10…" at bounding box center [443, 211] width 335 height 271
click at [394, 205] on button "Pick a date" at bounding box center [368, 206] width 137 height 23
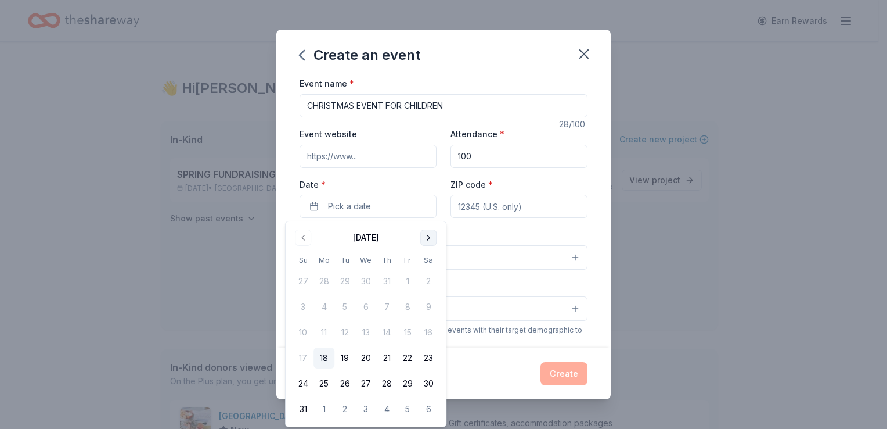
click at [427, 239] on button "Go to next month" at bounding box center [428, 237] width 16 height 16
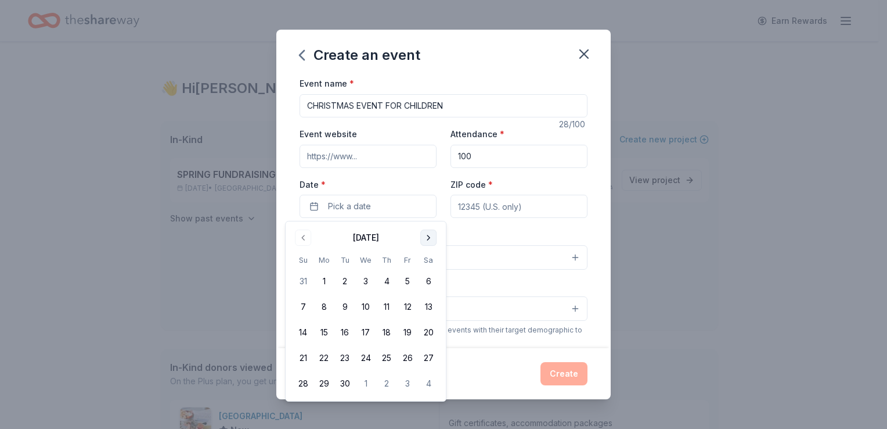
click at [427, 239] on button "Go to next month" at bounding box center [428, 237] width 16 height 16
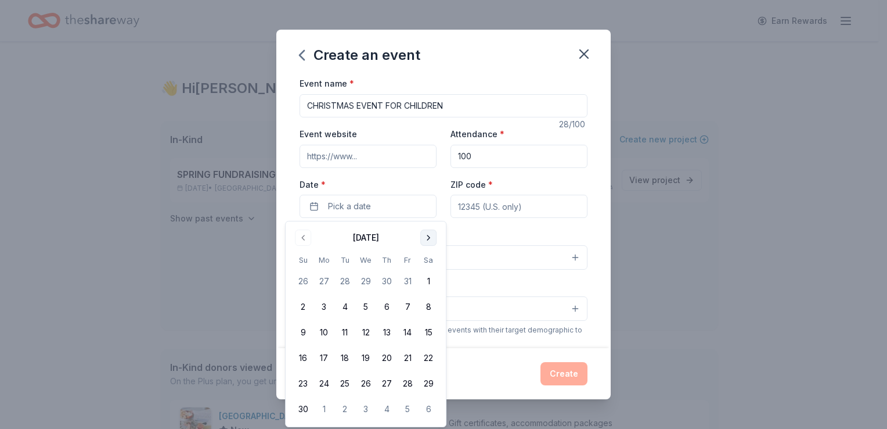
click at [427, 239] on button "Go to next month" at bounding box center [428, 237] width 16 height 16
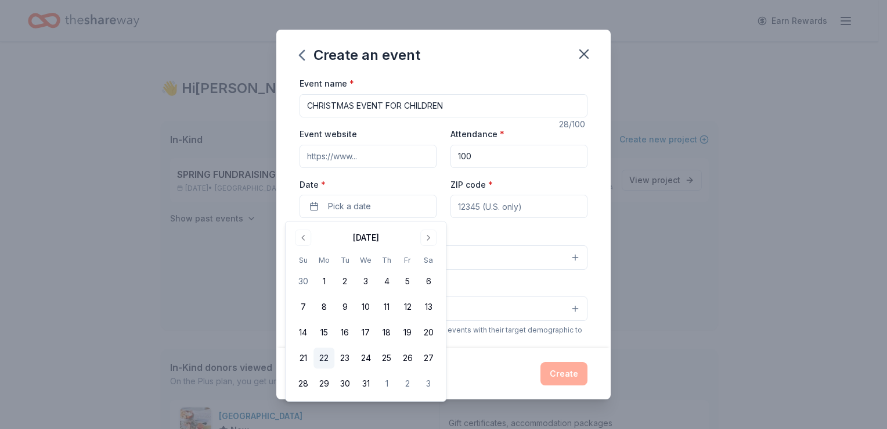
click at [324, 358] on button "22" at bounding box center [324, 357] width 21 height 21
click at [495, 368] on div "Create" at bounding box center [444, 373] width 288 height 23
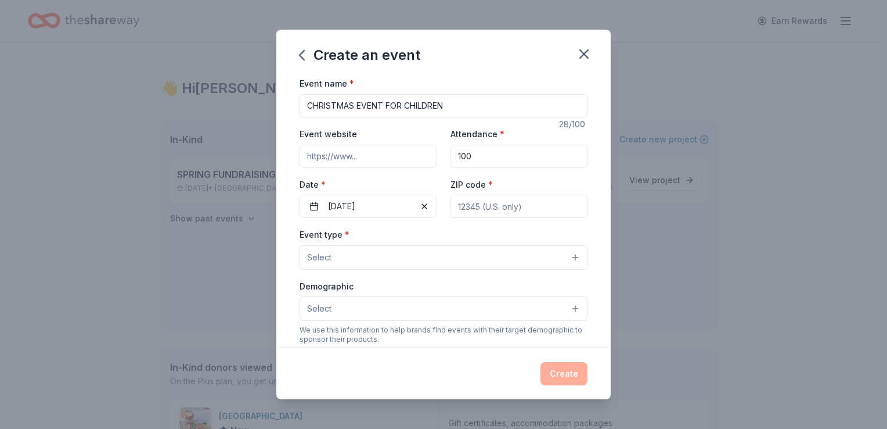
click at [567, 257] on button "Select" at bounding box center [444, 257] width 288 height 24
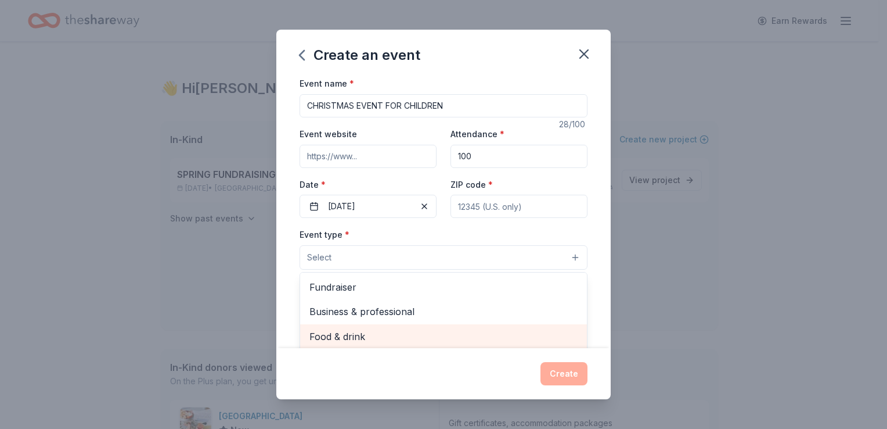
click at [366, 335] on span "Food & drink" at bounding box center [444, 336] width 268 height 15
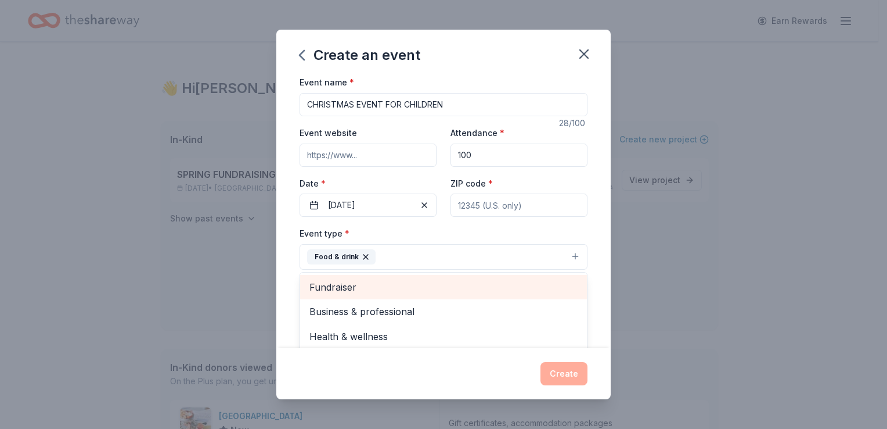
click at [353, 287] on span "Fundraiser" at bounding box center [444, 286] width 268 height 15
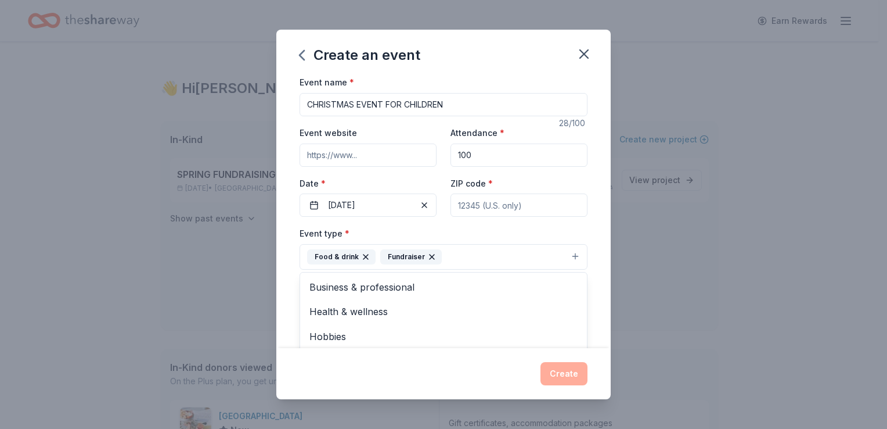
click at [427, 254] on icon "button" at bounding box center [431, 256] width 9 height 9
click at [567, 253] on button "Food & drink" at bounding box center [444, 257] width 288 height 26
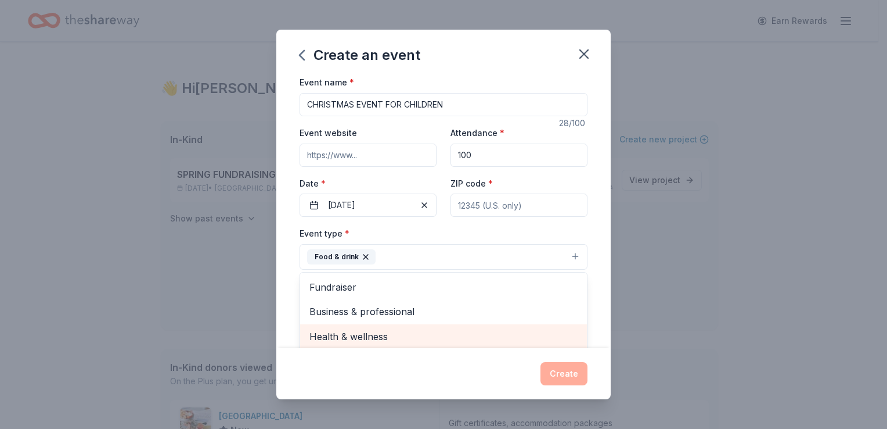
click at [385, 335] on span "Health & wellness" at bounding box center [444, 336] width 268 height 15
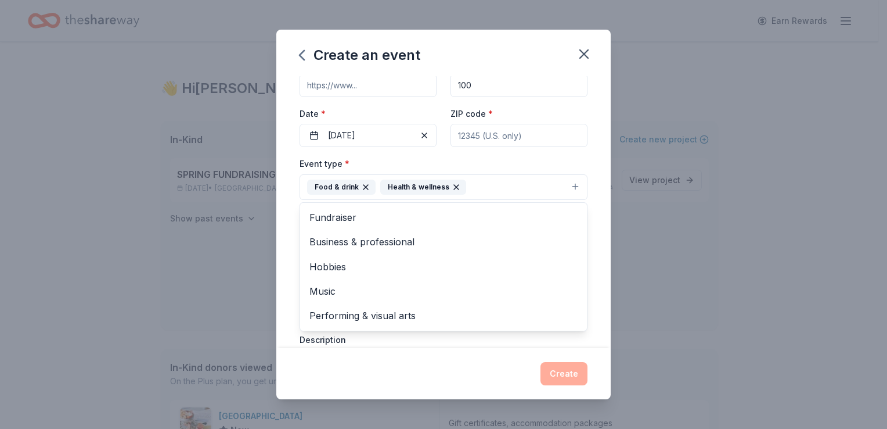
scroll to position [117, 0]
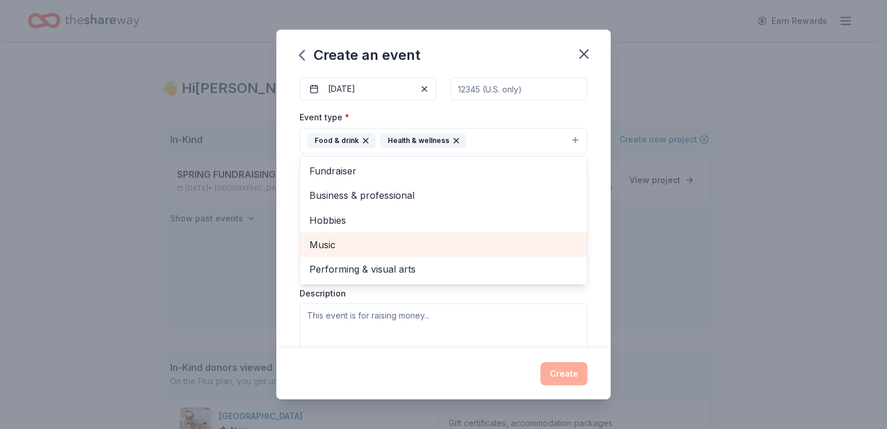
click at [328, 243] on span "Music" at bounding box center [444, 244] width 268 height 15
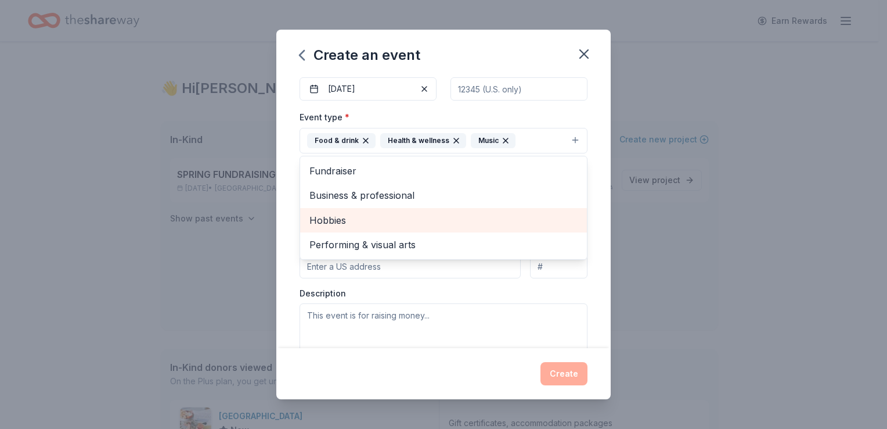
click at [345, 220] on span "Hobbies" at bounding box center [444, 220] width 268 height 15
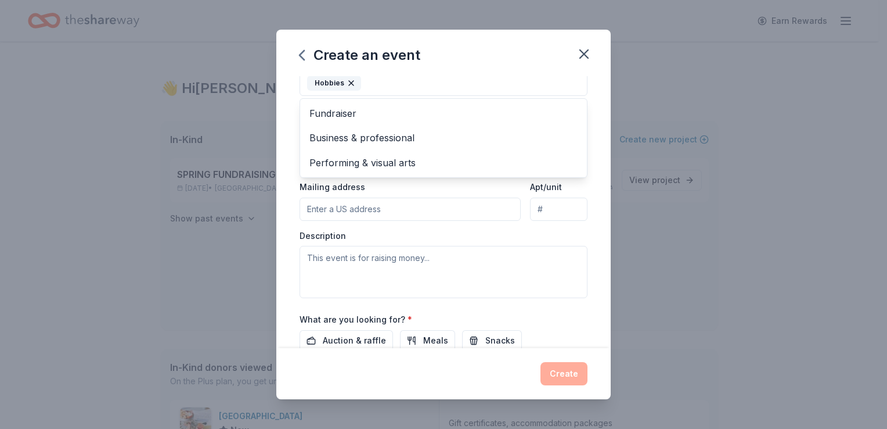
scroll to position [188, 0]
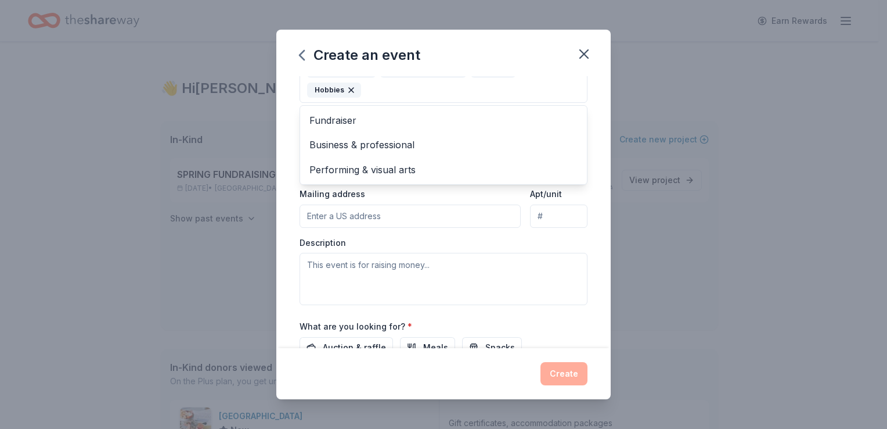
click at [589, 113] on div "Event name * CHRISTMAS EVENT FOR CHILDREN 28 /100 Event website Attendance * 10…" at bounding box center [443, 211] width 335 height 271
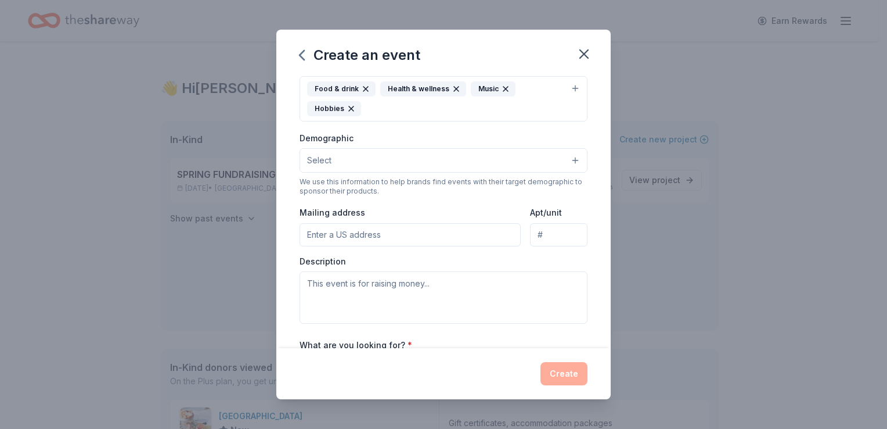
click at [567, 157] on button "Select" at bounding box center [444, 160] width 288 height 24
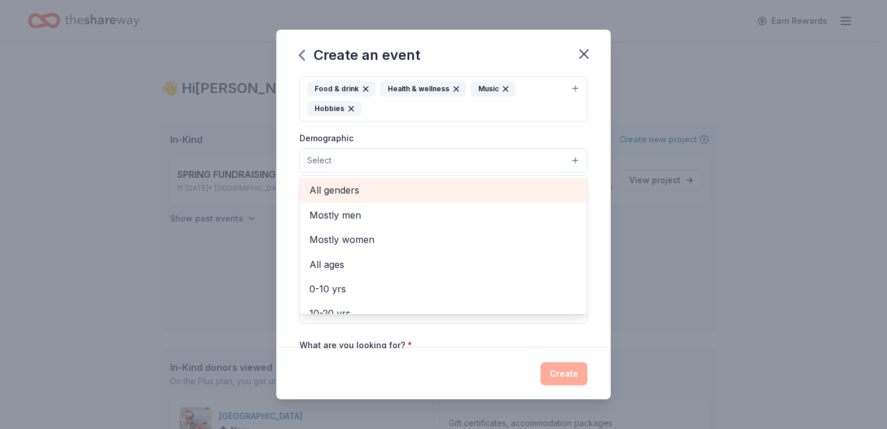
click at [416, 194] on span "All genders" at bounding box center [444, 189] width 268 height 15
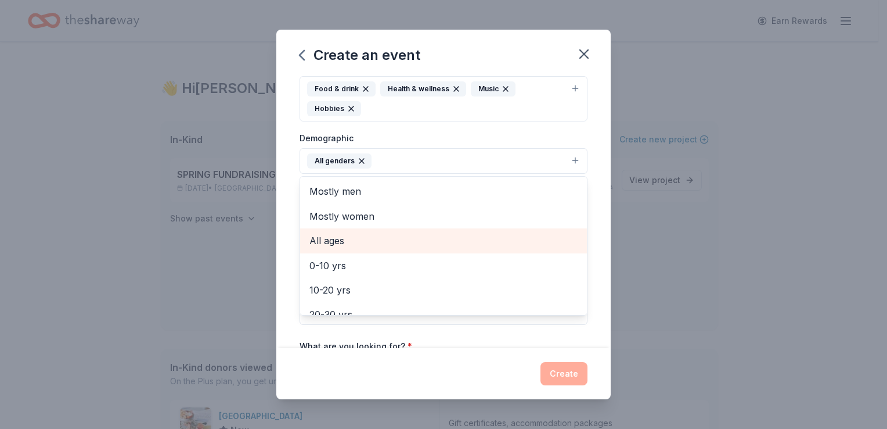
click at [341, 246] on span "All ages" at bounding box center [444, 240] width 268 height 15
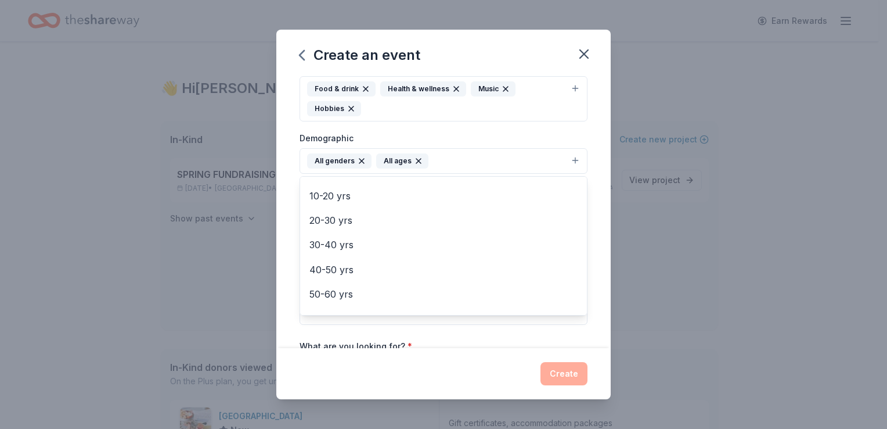
scroll to position [46, 0]
click at [414, 157] on icon "button" at bounding box center [418, 160] width 9 height 9
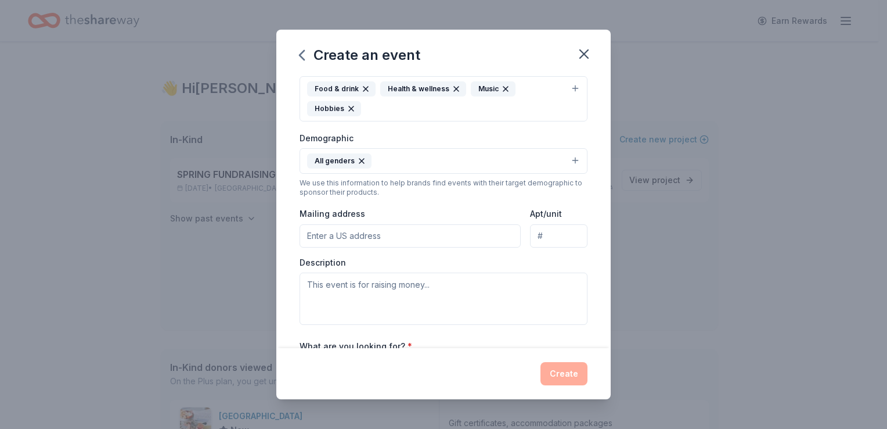
click at [566, 160] on button "All genders" at bounding box center [444, 161] width 288 height 26
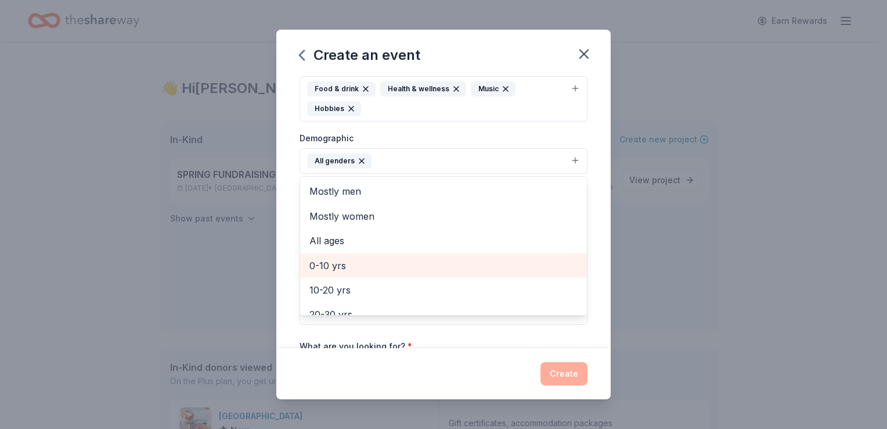
click at [369, 265] on span "0-10 yrs" at bounding box center [444, 265] width 268 height 15
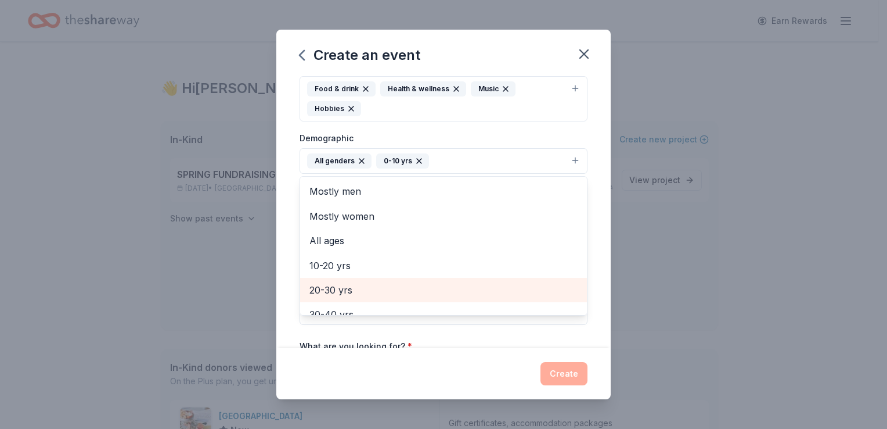
click at [347, 289] on span "20-30 yrs" at bounding box center [444, 289] width 268 height 15
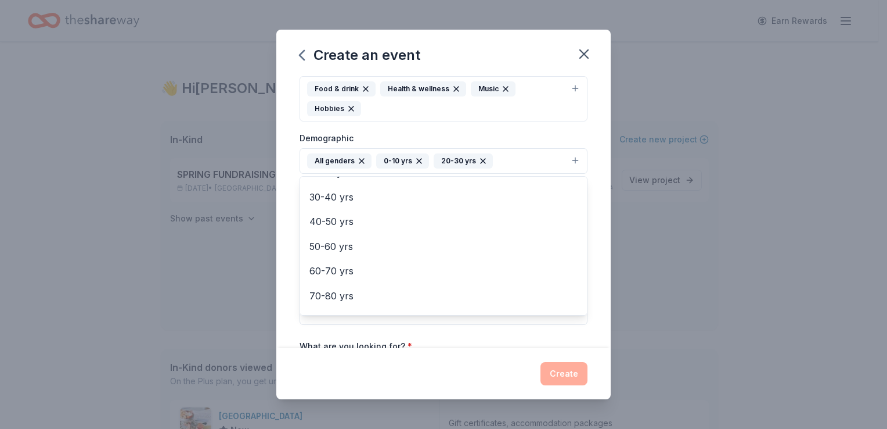
scroll to position [112, 0]
click at [564, 375] on div "Create an event Event name * CHRISTMAS EVENT FOR CHILDREN 28 /100 Event website…" at bounding box center [443, 214] width 335 height 369
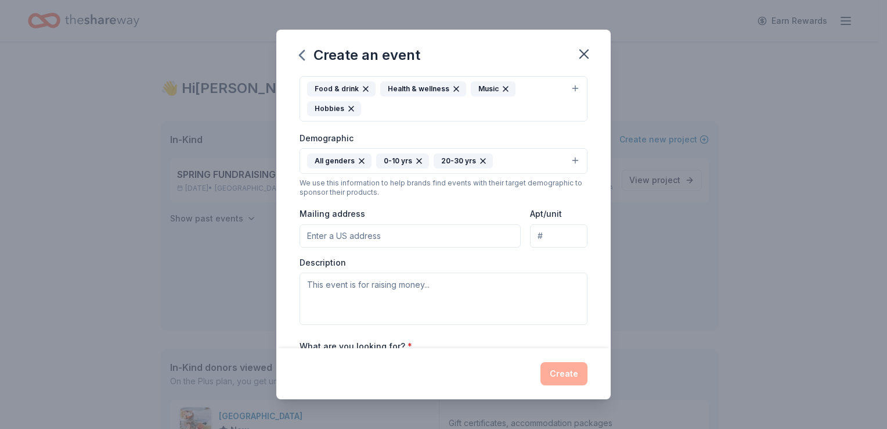
click at [400, 234] on input "Mailing address" at bounding box center [410, 235] width 221 height 23
type input "3100 S Congress Ave Suite 1"
type input "33426"
type input "1"
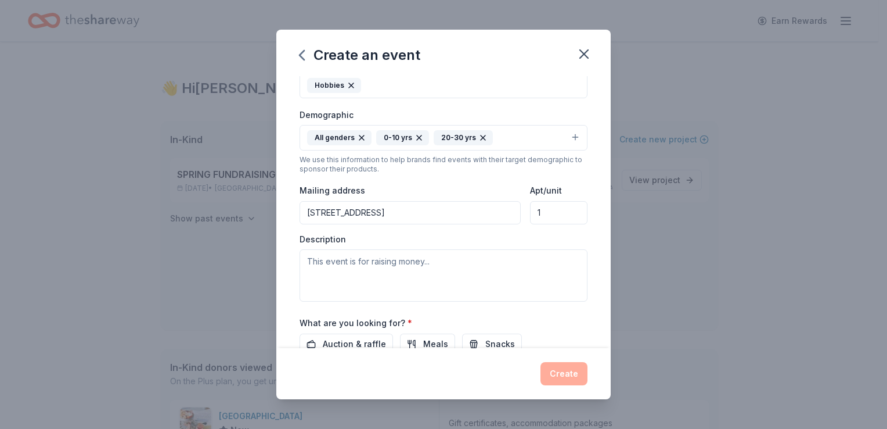
scroll to position [215, 0]
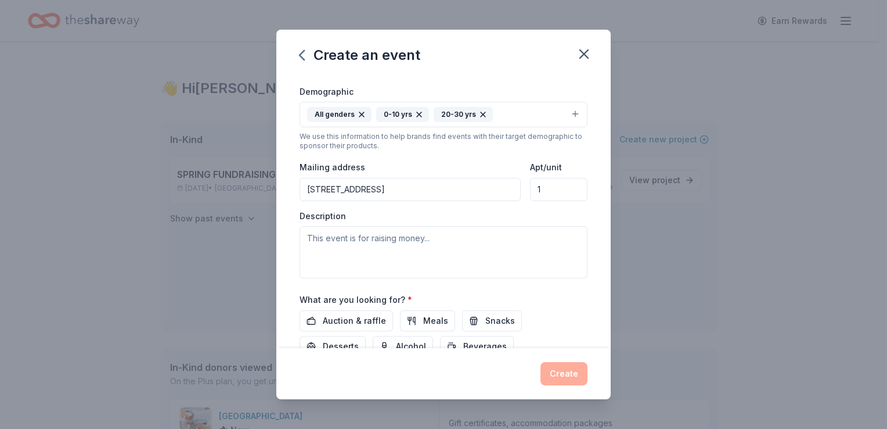
click at [438, 185] on input "3100 S Congress Ave Suite 1" at bounding box center [410, 189] width 221 height 23
type input "3100 South Congress Avenue, Boynton Beach, FL, 33426"
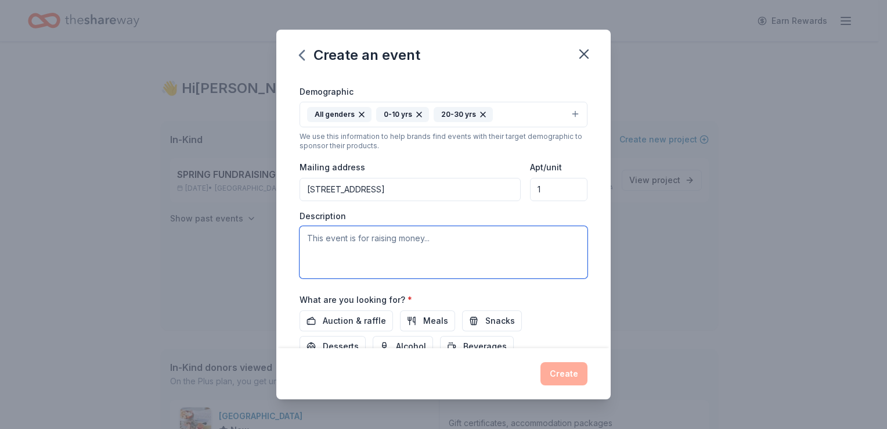
click at [357, 245] on textarea at bounding box center [444, 252] width 288 height 52
type textarea "This event is to celebrate Christmas with kids and give them something during C…"
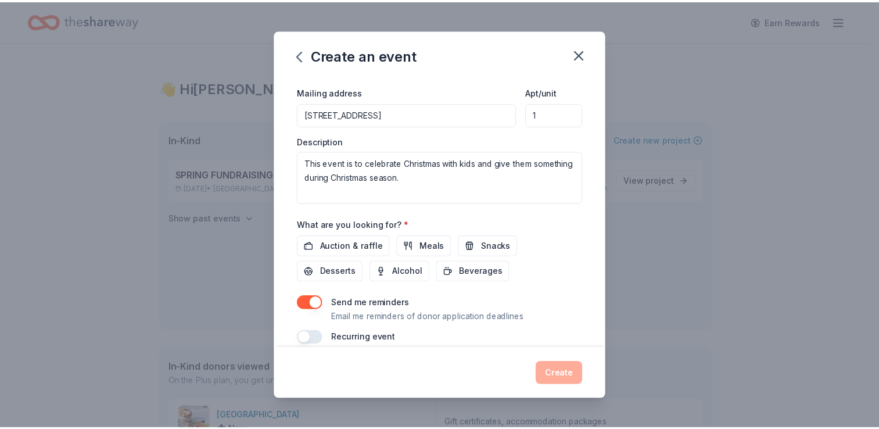
scroll to position [304, 0]
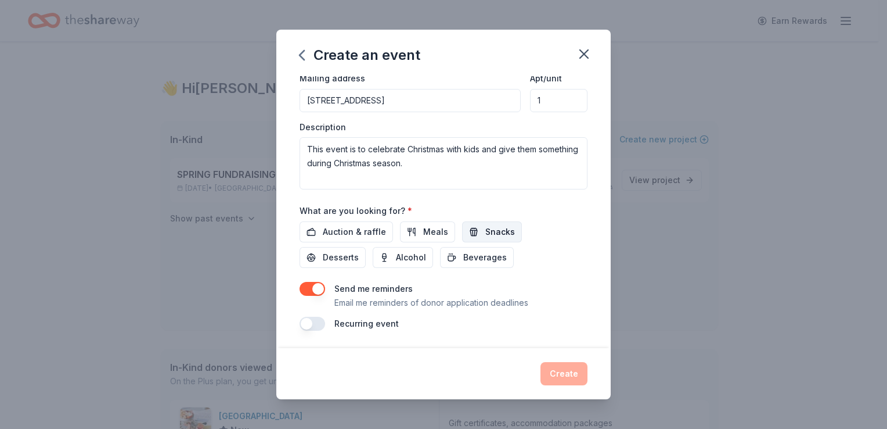
click at [504, 233] on span "Snacks" at bounding box center [501, 232] width 30 height 14
click at [430, 229] on span "Meals" at bounding box center [435, 232] width 25 height 14
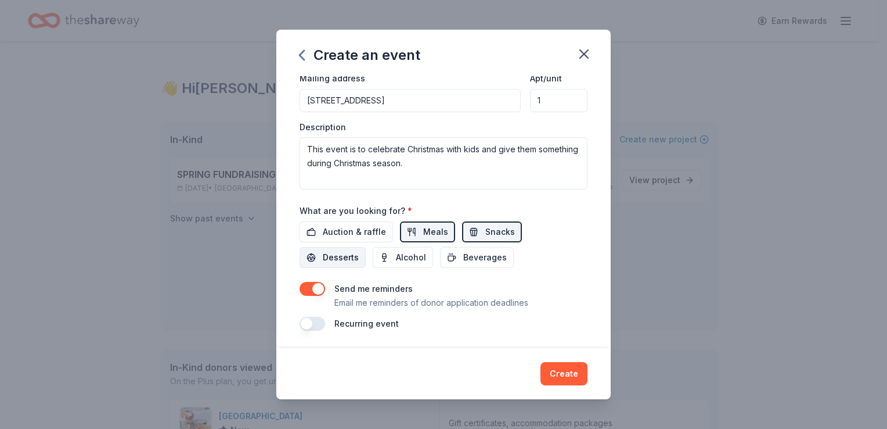
click at [337, 258] on span "Desserts" at bounding box center [341, 257] width 36 height 14
click at [492, 256] on span "Beverages" at bounding box center [485, 257] width 44 height 14
click at [567, 372] on button "Create" at bounding box center [564, 373] width 47 height 23
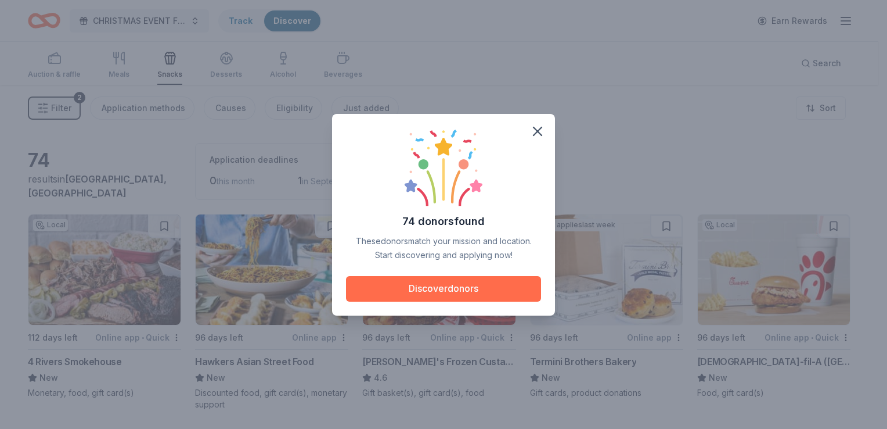
click at [461, 285] on button "Discover donors" at bounding box center [443, 289] width 195 height 26
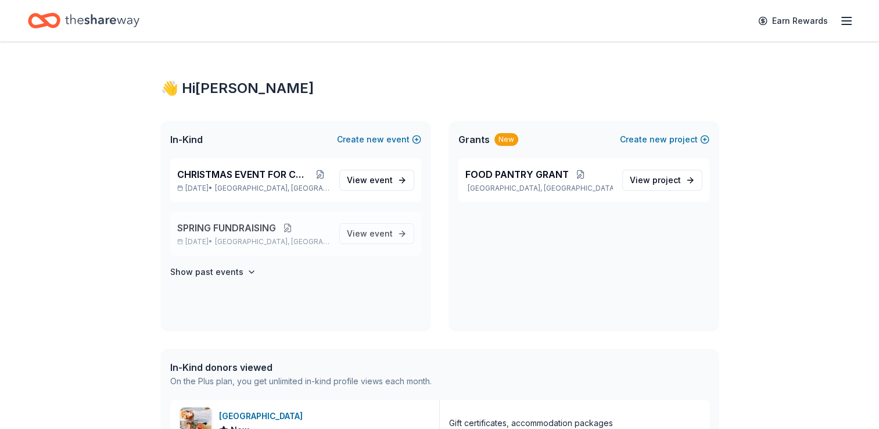
click at [289, 224] on button at bounding box center [287, 227] width 23 height 9
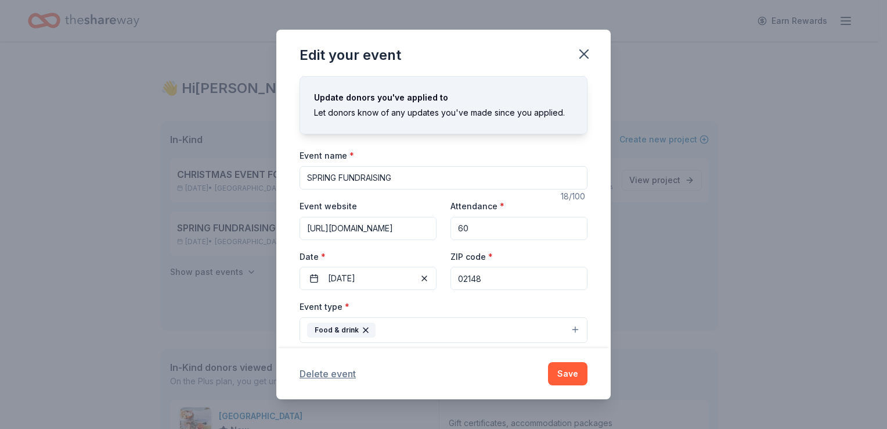
click at [332, 372] on button "Delete event" at bounding box center [328, 373] width 56 height 14
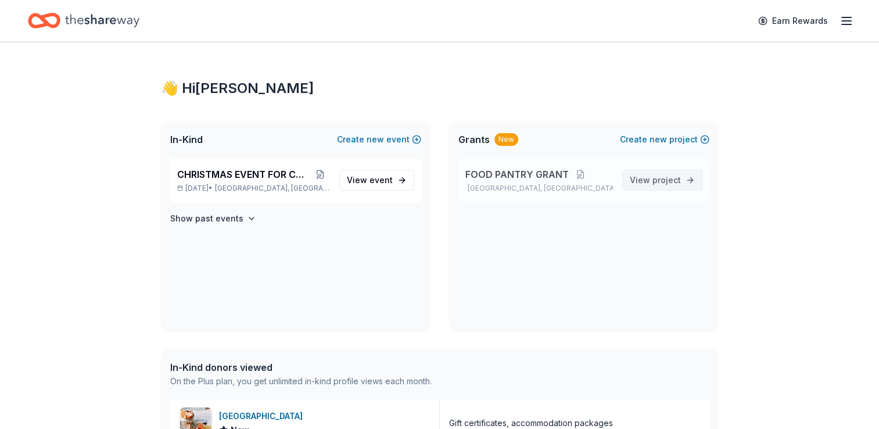
click at [652, 178] on span "View project" at bounding box center [655, 180] width 51 height 14
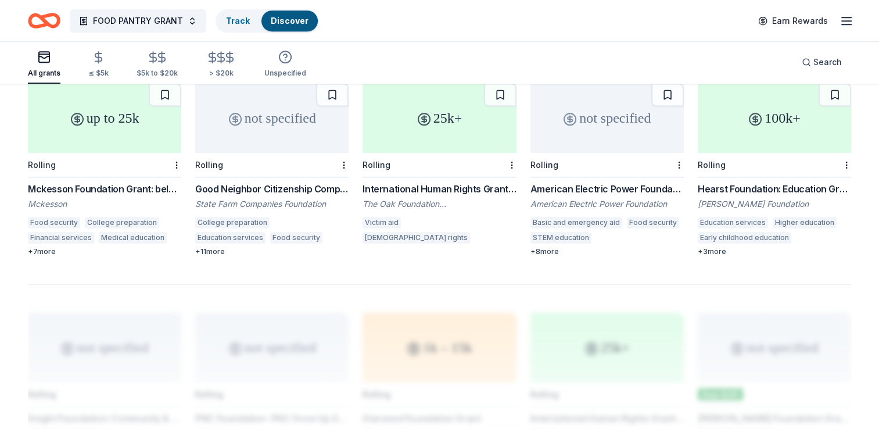
scroll to position [635, 0]
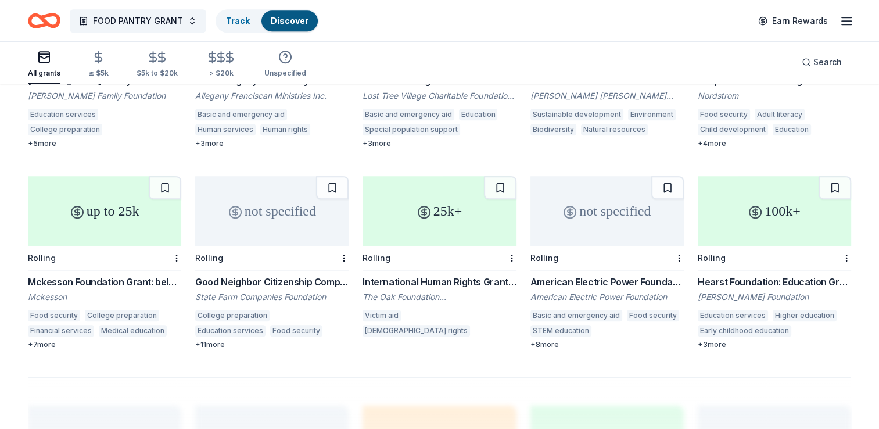
click at [781, 203] on div "100k+" at bounding box center [773, 211] width 153 height 70
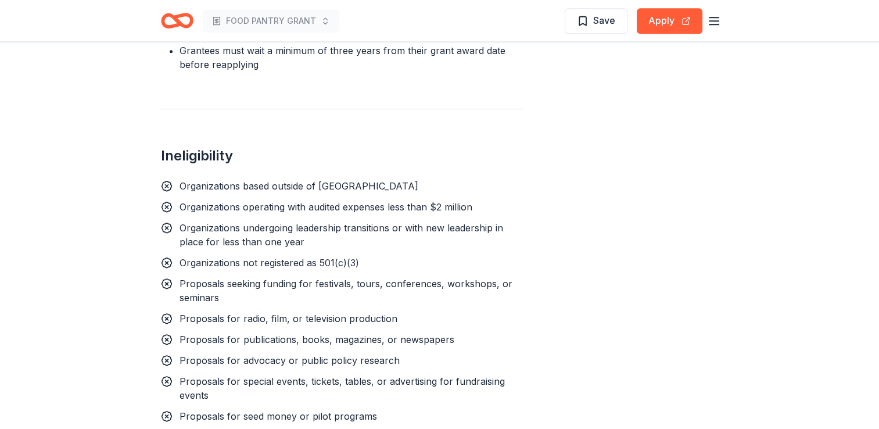
scroll to position [1013, 0]
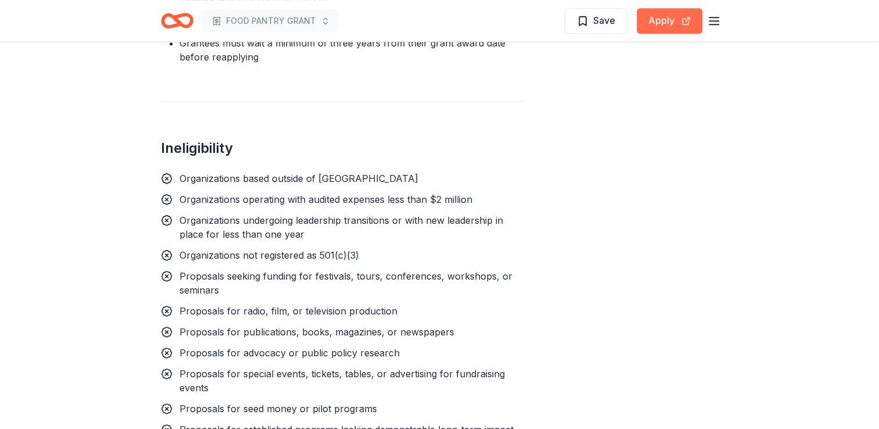
click at [662, 23] on button "Apply" at bounding box center [670, 21] width 66 height 26
click at [657, 17] on button "Apply" at bounding box center [670, 21] width 66 height 26
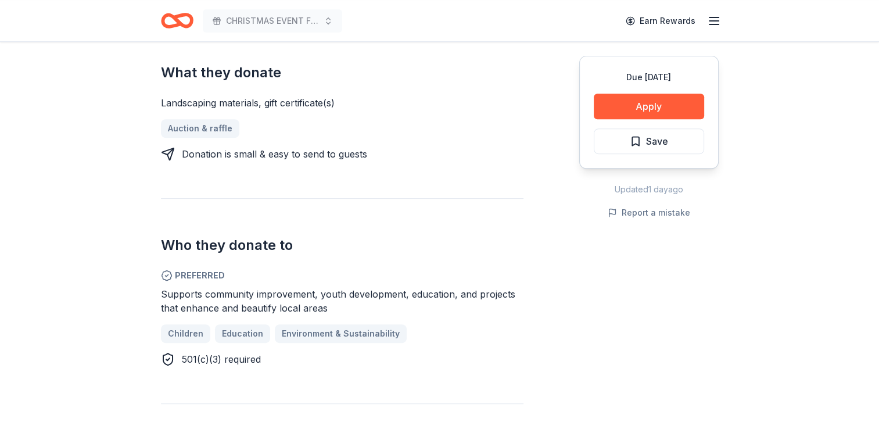
scroll to position [480, 0]
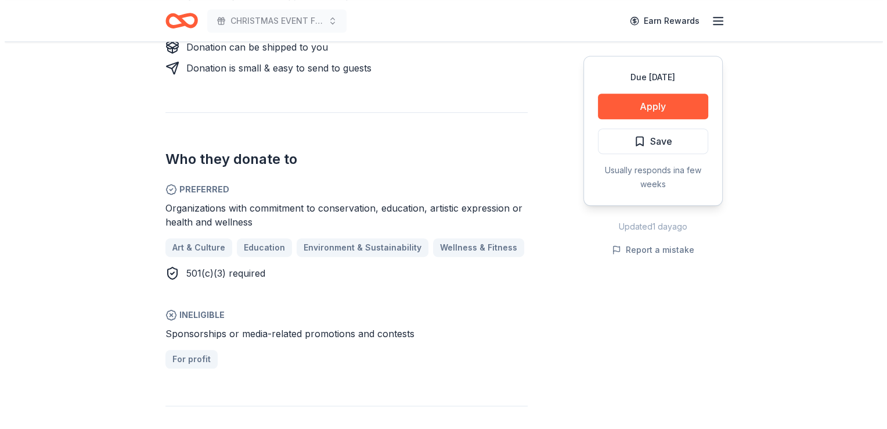
scroll to position [696, 0]
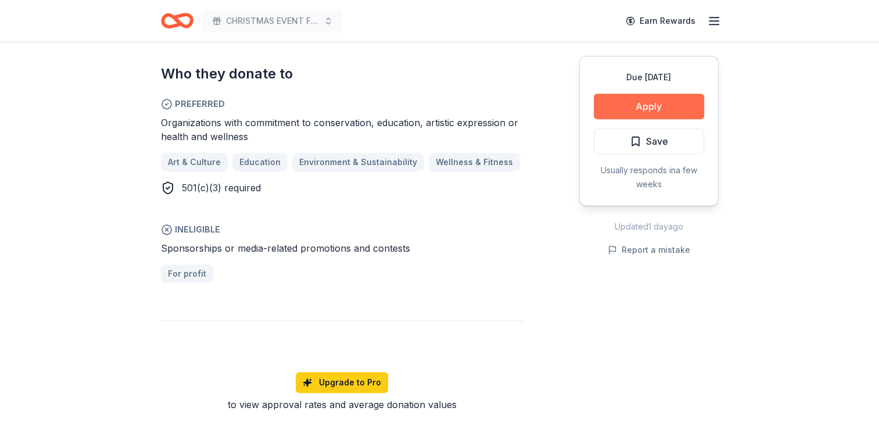
click at [648, 107] on button "Apply" at bounding box center [649, 107] width 110 height 26
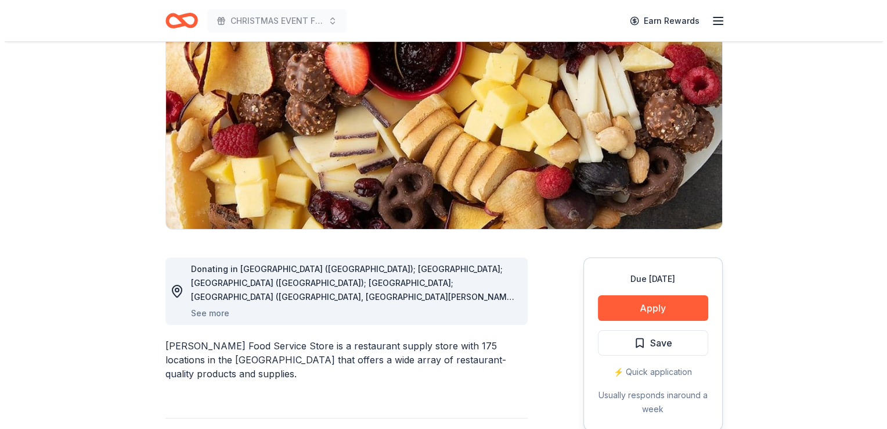
scroll to position [186, 0]
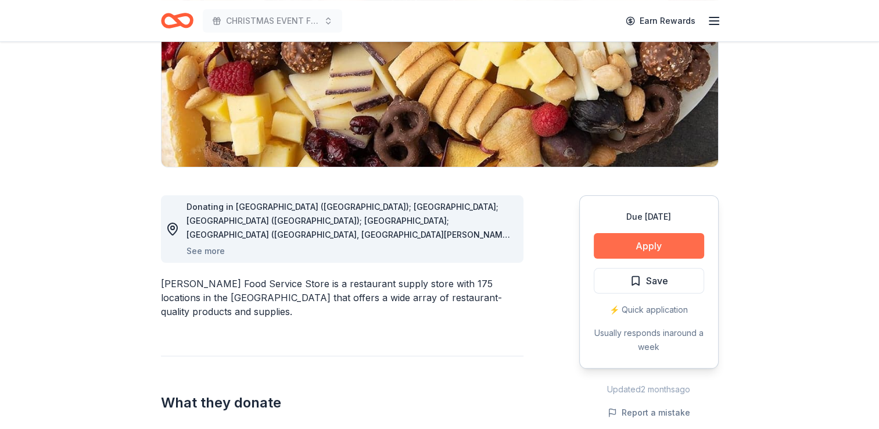
click at [652, 248] on button "Apply" at bounding box center [649, 246] width 110 height 26
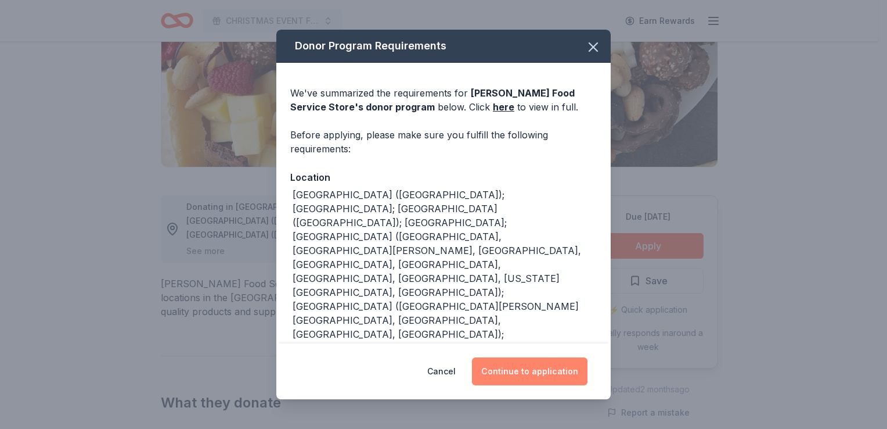
click at [552, 371] on button "Continue to application" at bounding box center [530, 371] width 116 height 28
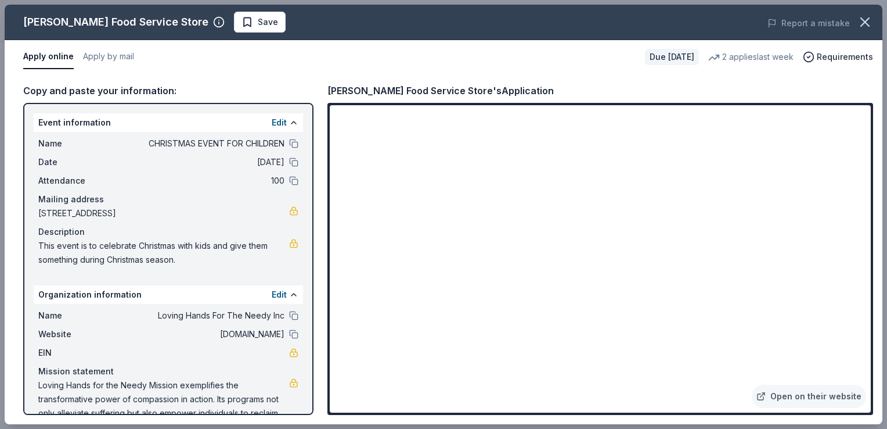
click at [871, 407] on div "Open on their website" at bounding box center [601, 259] width 546 height 312
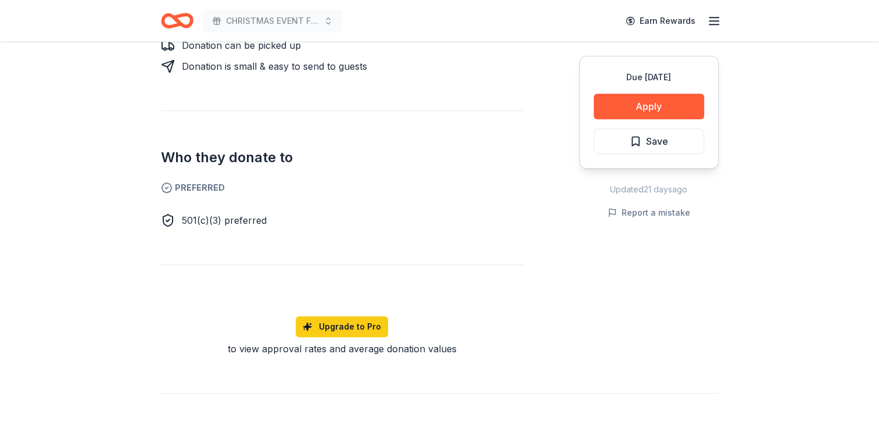
scroll to position [635, 0]
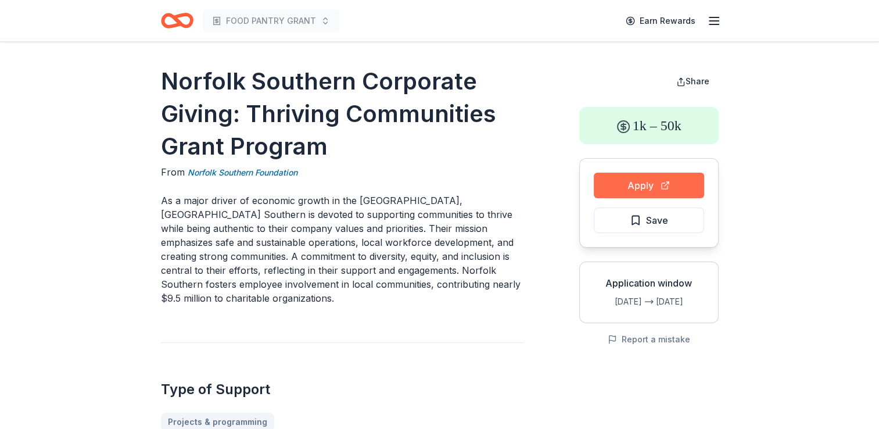
click at [645, 185] on button "Apply" at bounding box center [649, 185] width 110 height 26
click at [642, 181] on button "Apply" at bounding box center [649, 185] width 110 height 26
click at [647, 190] on button "Apply" at bounding box center [649, 185] width 110 height 26
